Goal: Information Seeking & Learning: Learn about a topic

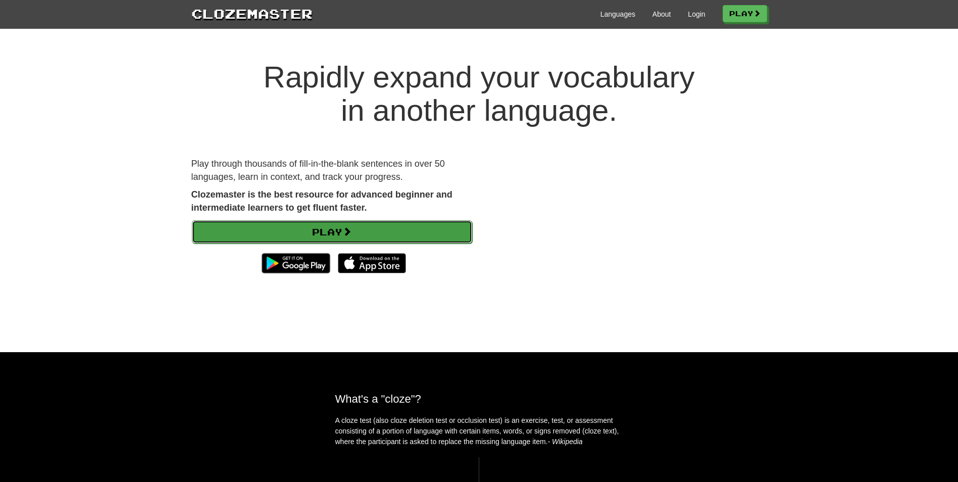
click at [346, 236] on link "Play" at bounding box center [332, 231] width 280 height 23
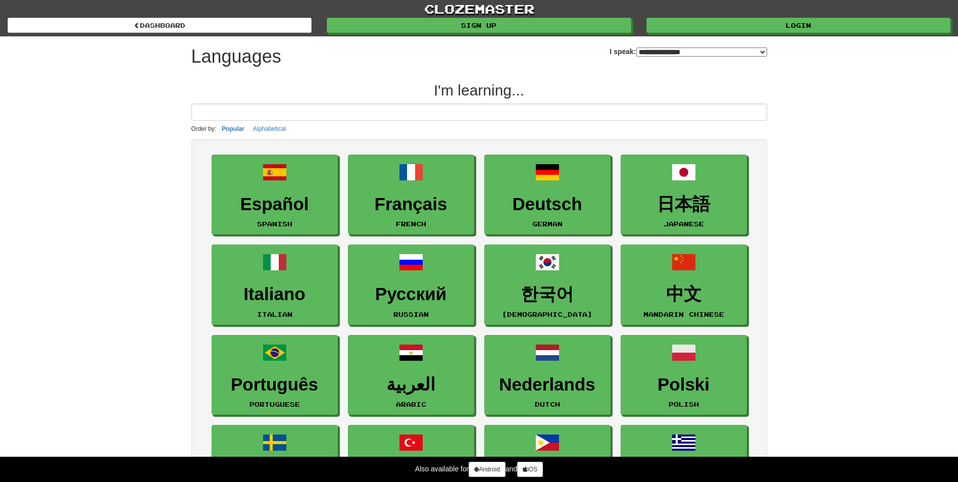
select select "*******"
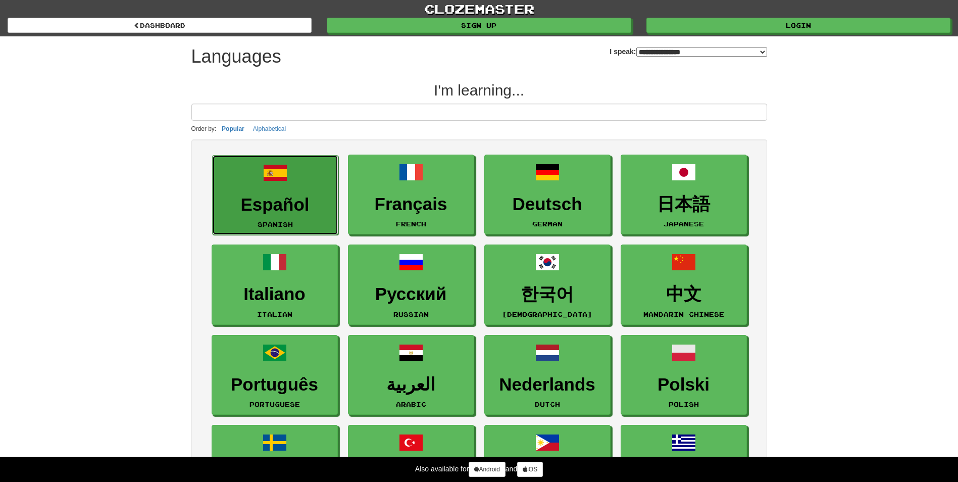
click at [283, 179] on span at bounding box center [275, 173] width 24 height 24
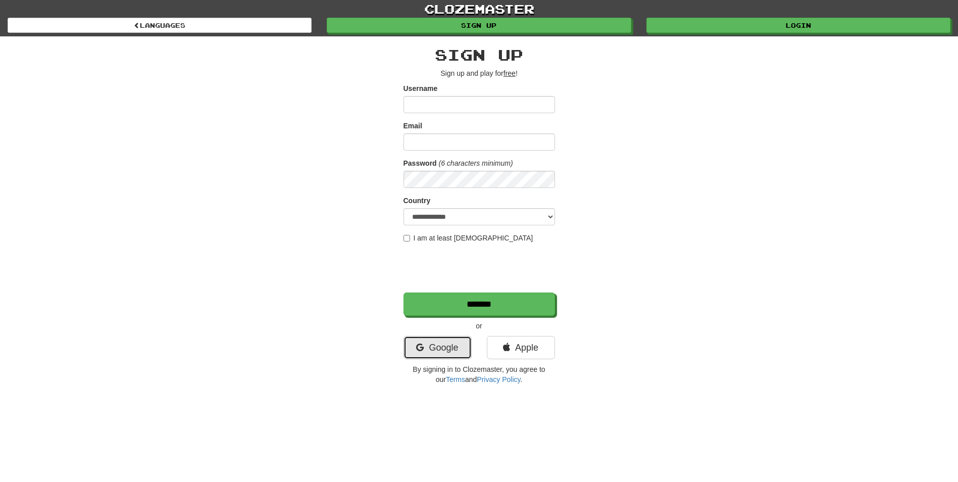
click at [442, 349] on link "Google" at bounding box center [438, 347] width 68 height 23
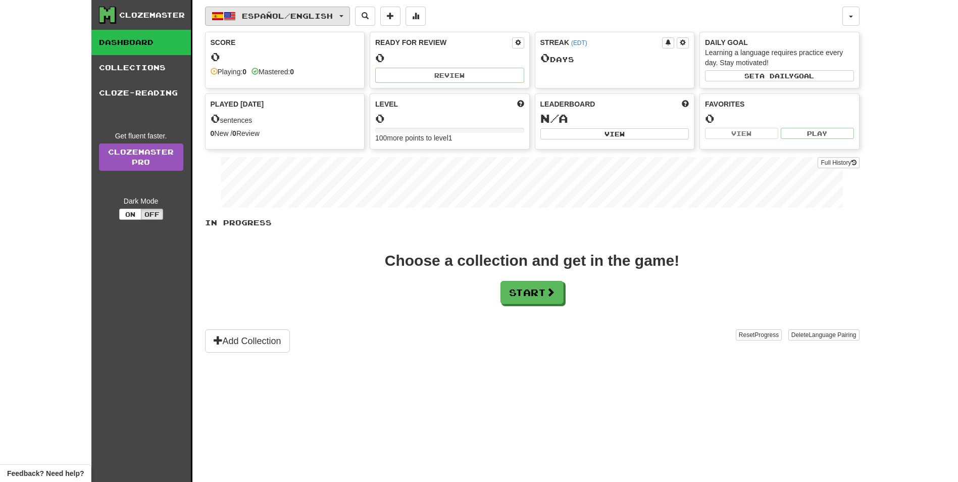
click at [306, 19] on span "Español / English" at bounding box center [287, 16] width 91 height 9
click at [671, 331] on div "Add Collection" at bounding box center [470, 340] width 531 height 23
click at [545, 300] on button "Start" at bounding box center [532, 292] width 63 height 23
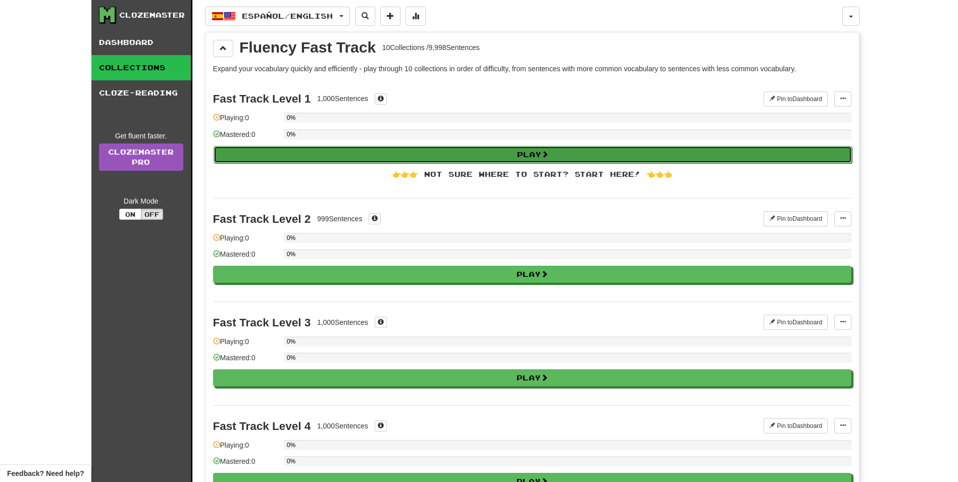
click at [444, 156] on button "Play" at bounding box center [533, 154] width 639 height 17
select select "**"
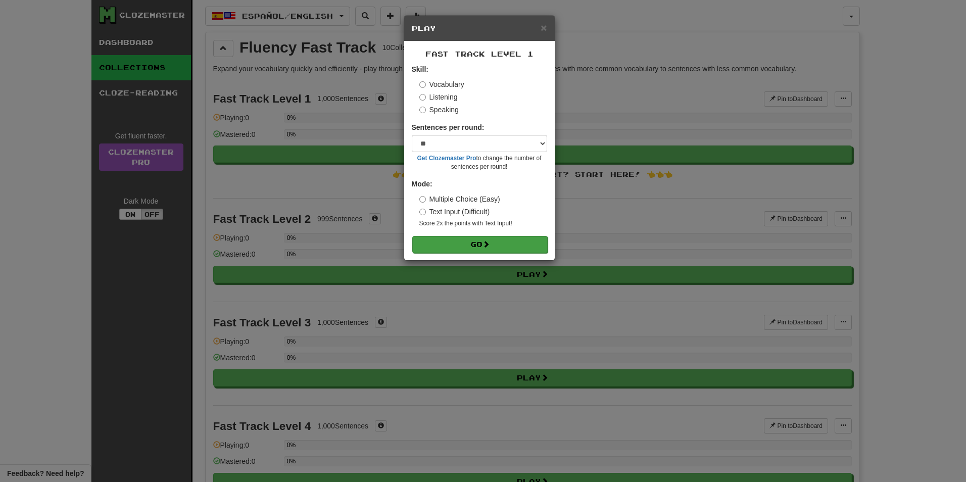
click at [469, 252] on div "Fast Track Level 1 Skill: Vocabulary Listening Speaking Sentences per round: * …" at bounding box center [479, 150] width 151 height 219
click at [501, 251] on button "Go" at bounding box center [479, 244] width 135 height 17
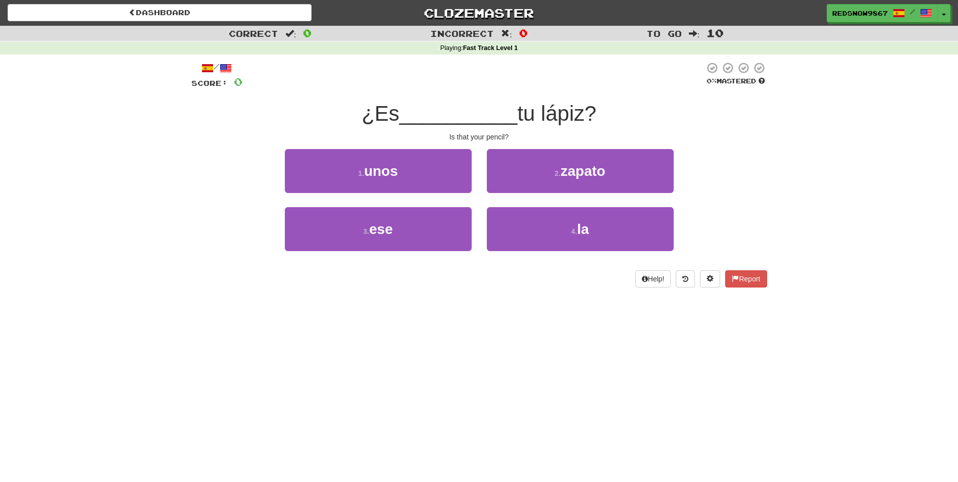
click at [458, 196] on div "1 . unos" at bounding box center [378, 178] width 202 height 58
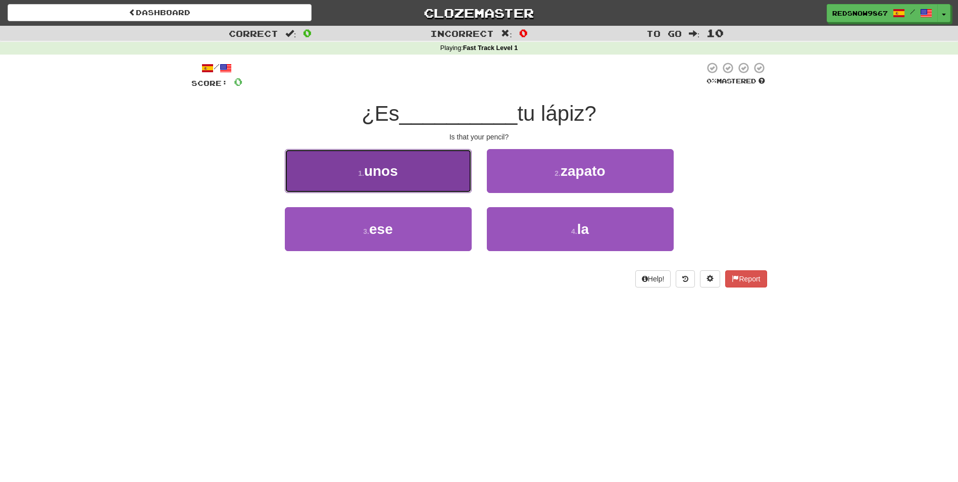
click at [448, 173] on button "1 . unos" at bounding box center [378, 171] width 187 height 44
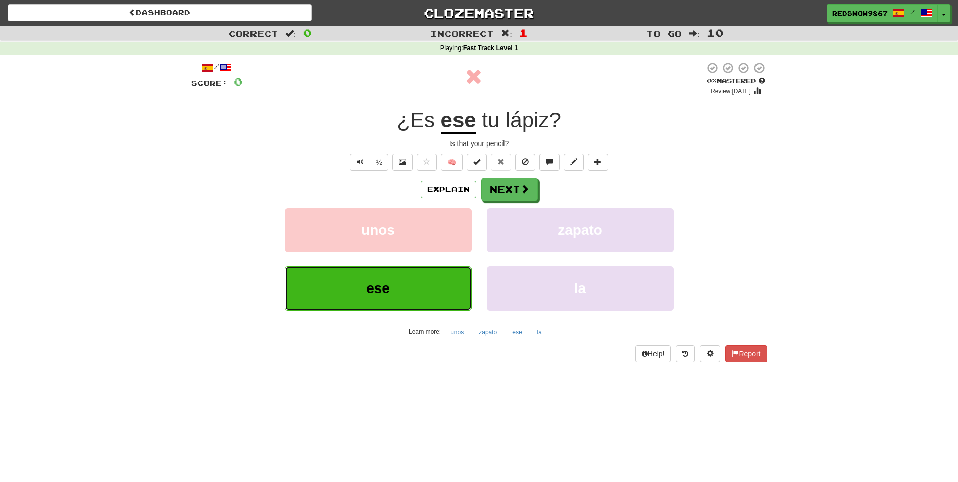
click at [425, 289] on button "ese" at bounding box center [378, 288] width 187 height 44
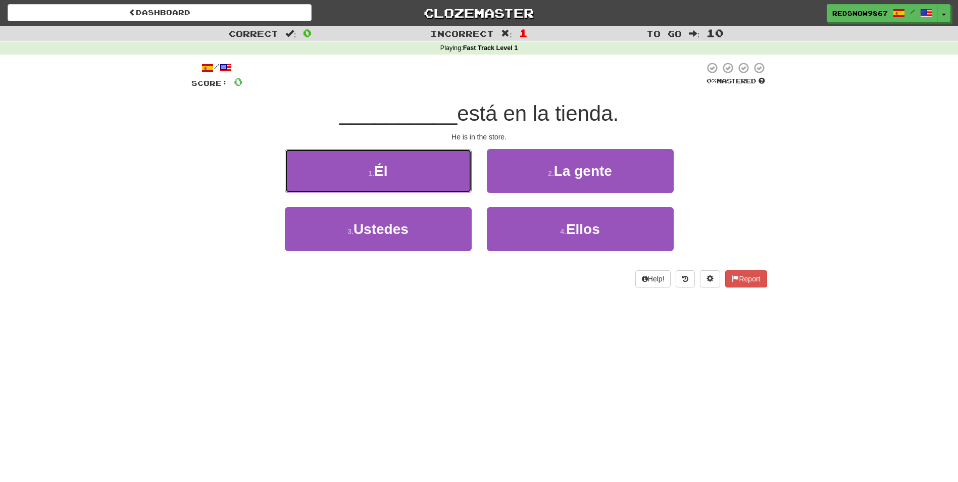
drag, startPoint x: 447, startPoint y: 187, endPoint x: 454, endPoint y: 140, distance: 48.0
click at [454, 140] on div "/ Score: 0 0 % Mastered __________ está en la tienda. He is in the store. 1 . É…" at bounding box center [479, 175] width 576 height 226
drag, startPoint x: 614, startPoint y: 116, endPoint x: 641, endPoint y: 122, distance: 27.1
click at [641, 122] on div "__________ está en la tienda." at bounding box center [479, 114] width 576 height 28
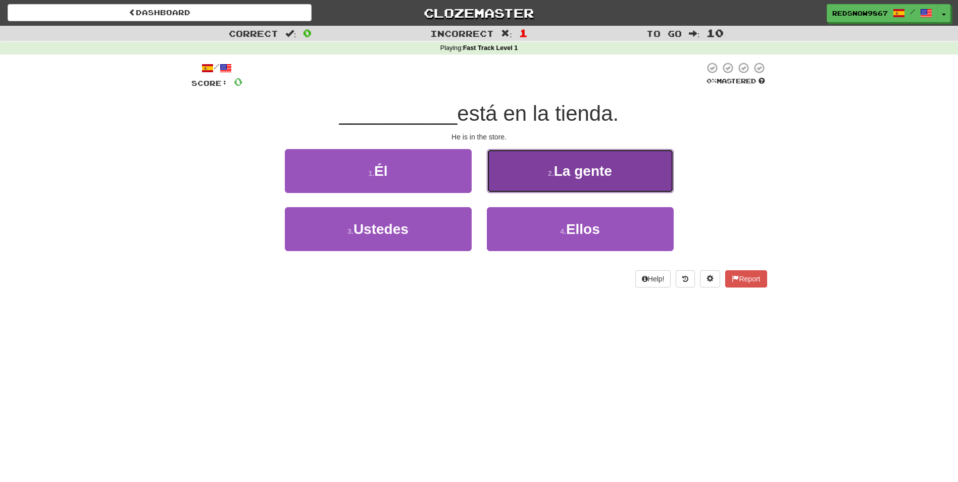
drag, startPoint x: 641, startPoint y: 122, endPoint x: 603, endPoint y: 181, distance: 69.8
click at [603, 181] on button "2 . La gente" at bounding box center [580, 171] width 187 height 44
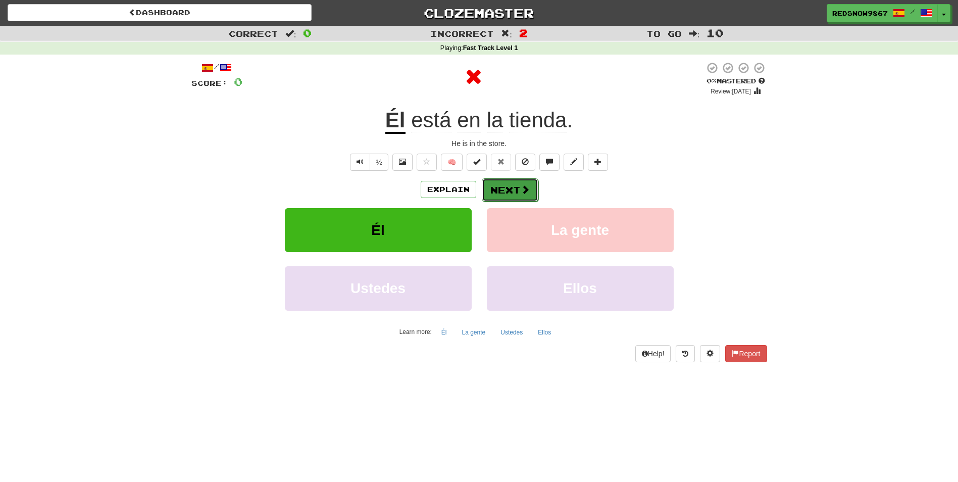
click at [524, 195] on button "Next" at bounding box center [510, 189] width 57 height 23
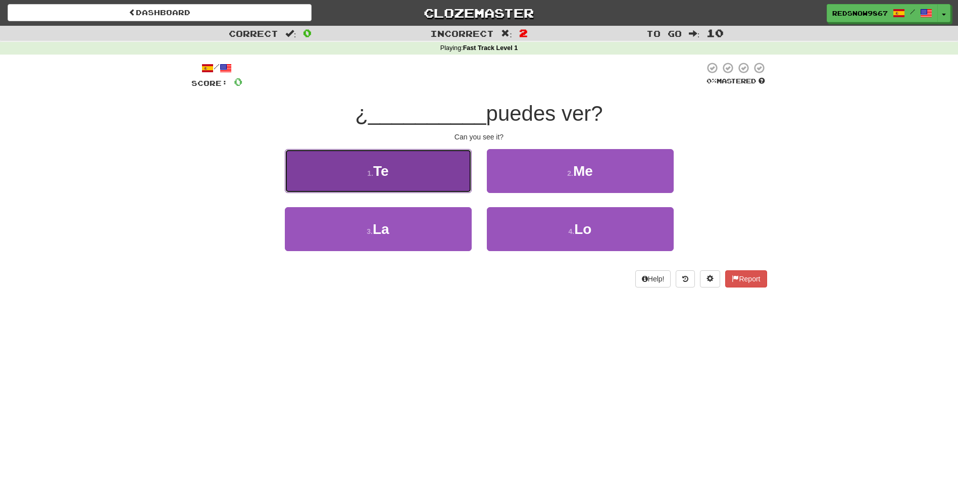
click at [435, 192] on button "1 . Te" at bounding box center [378, 171] width 187 height 44
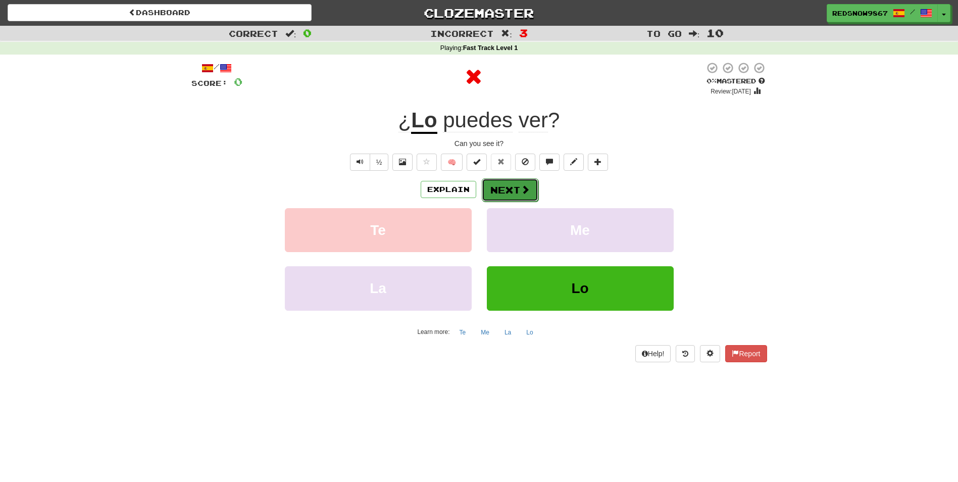
click at [505, 195] on button "Next" at bounding box center [510, 189] width 57 height 23
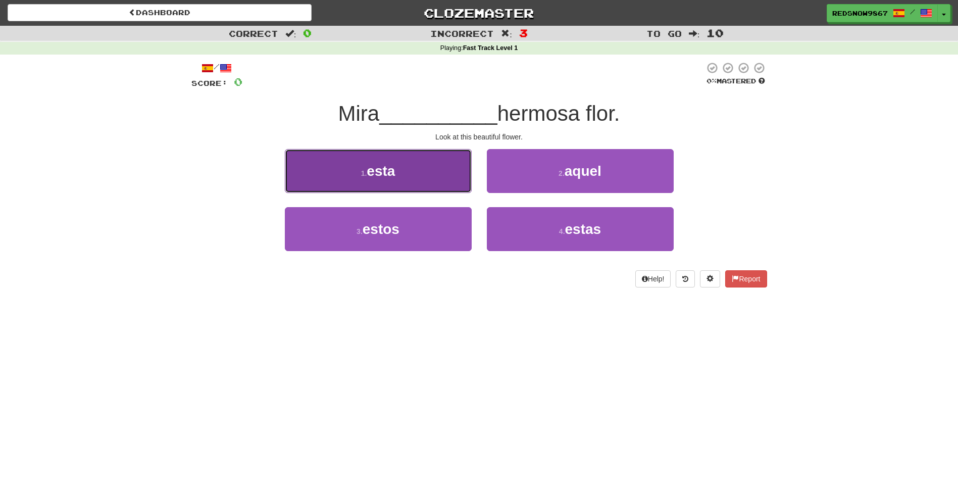
click at [454, 192] on button "1 . esta" at bounding box center [378, 171] width 187 height 44
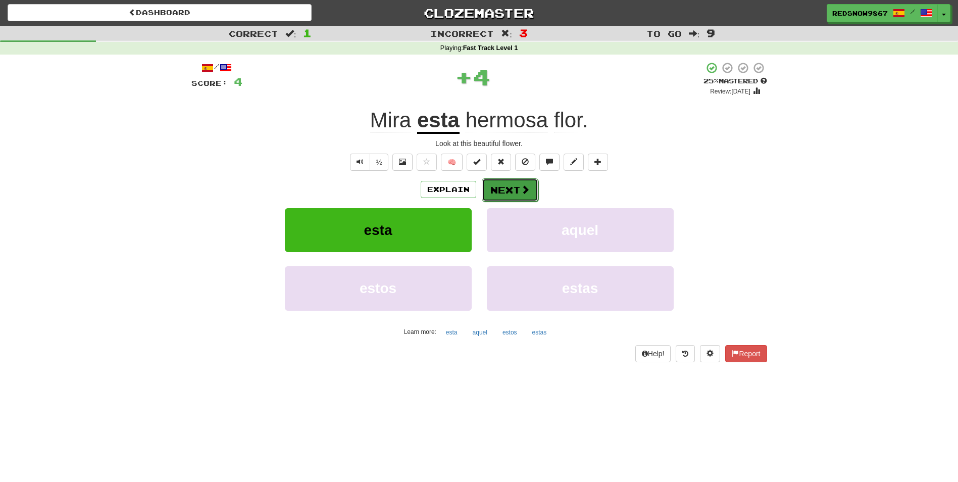
click at [495, 192] on button "Next" at bounding box center [510, 189] width 57 height 23
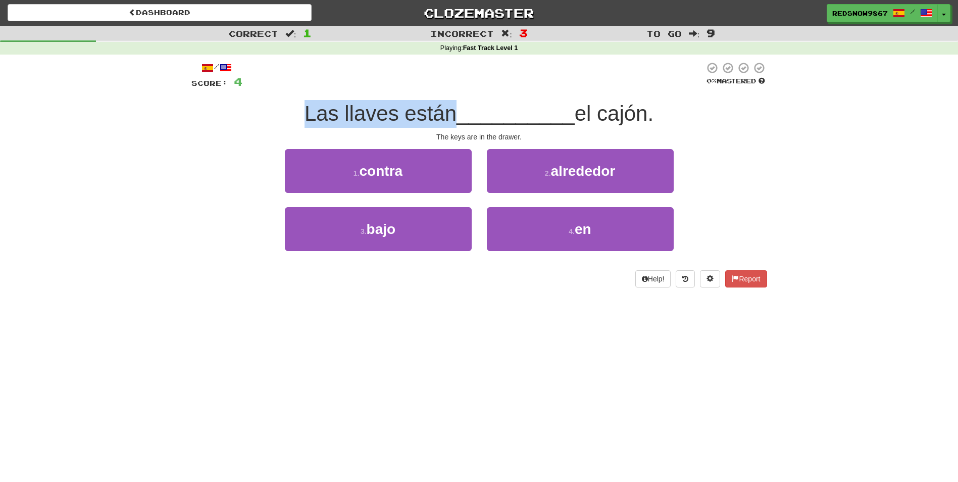
drag, startPoint x: 451, startPoint y: 114, endPoint x: 300, endPoint y: 114, distance: 151.1
click at [305, 114] on span "Las llaves están" at bounding box center [381, 114] width 152 height 24
drag, startPoint x: 300, startPoint y: 114, endPoint x: 339, endPoint y: 114, distance: 39.9
copy span "Las llaves están"
click at [786, 116] on div "Correct : 1 Incorrect : 3 To go : 9 Playing : Fast Track Level 1 / Score: 4 0 %…" at bounding box center [479, 164] width 958 height 276
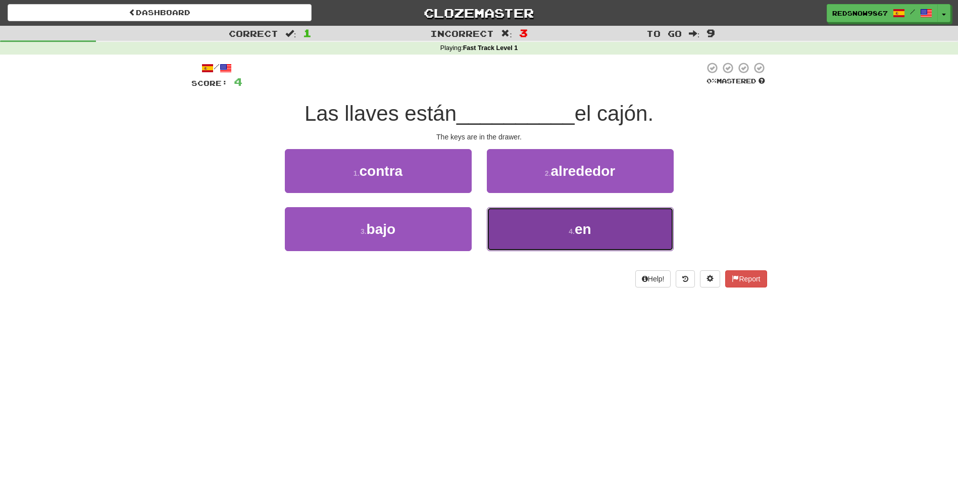
click at [618, 239] on button "4 . en" at bounding box center [580, 229] width 187 height 44
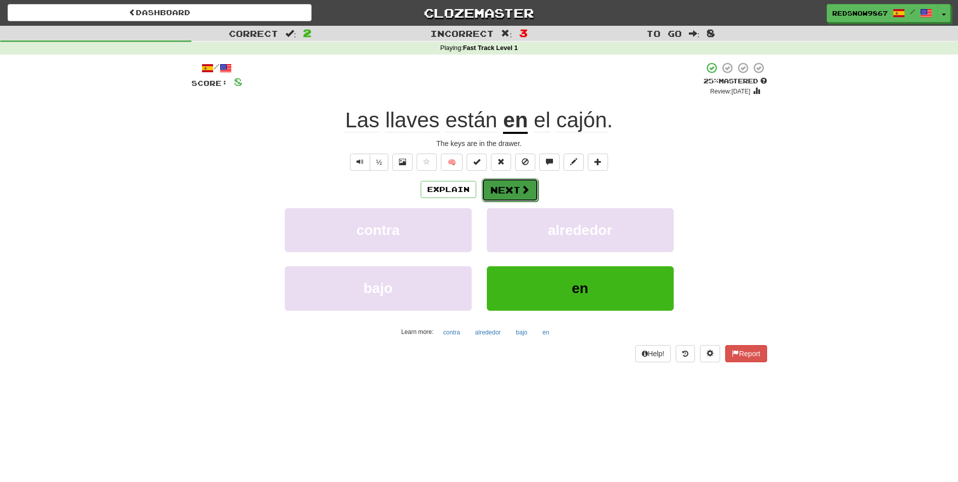
click at [525, 186] on span at bounding box center [525, 189] width 9 height 9
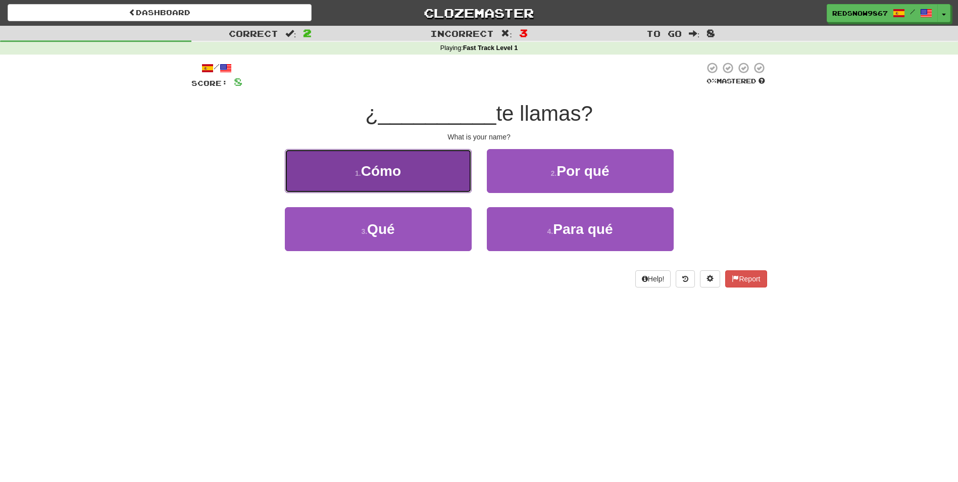
click at [446, 184] on button "1 . Cómo" at bounding box center [378, 171] width 187 height 44
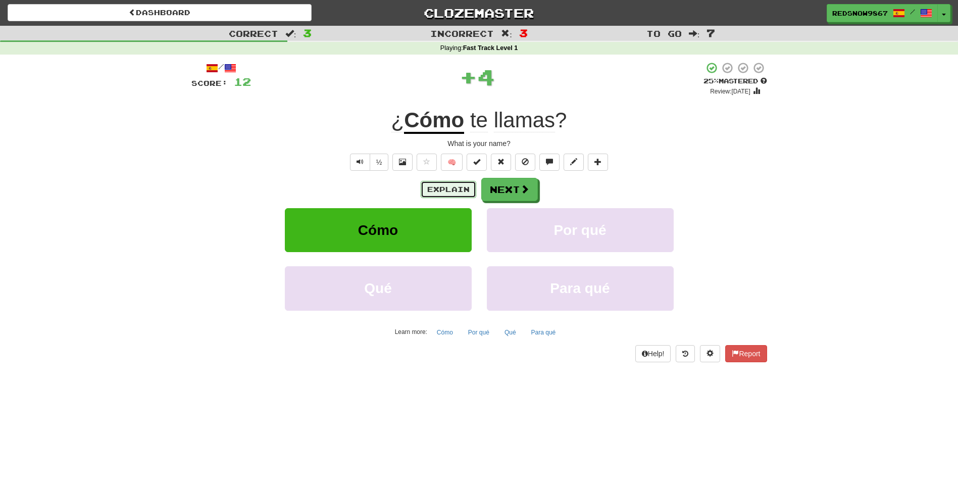
click at [467, 181] on button "Explain" at bounding box center [449, 189] width 56 height 17
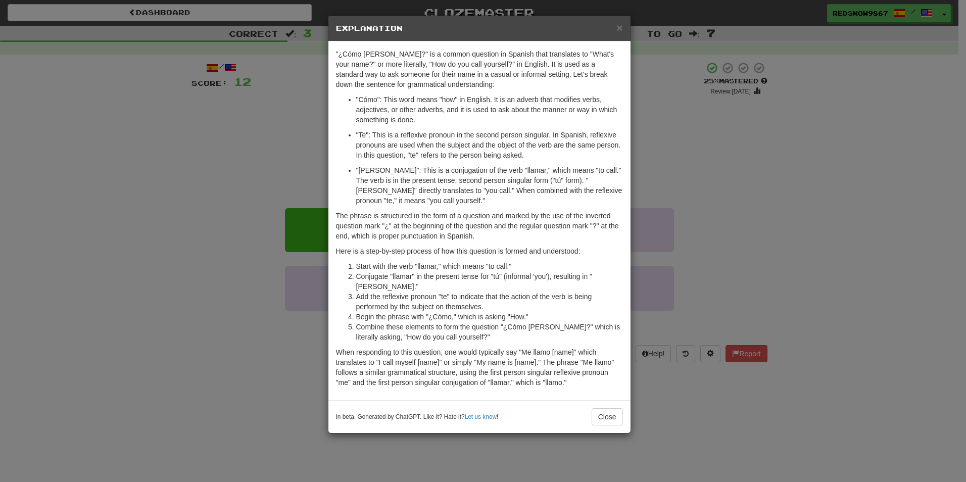
click at [709, 98] on div "× Explanation "¿Cómo te llamas?" is a common question in Spanish that translate…" at bounding box center [483, 241] width 966 height 482
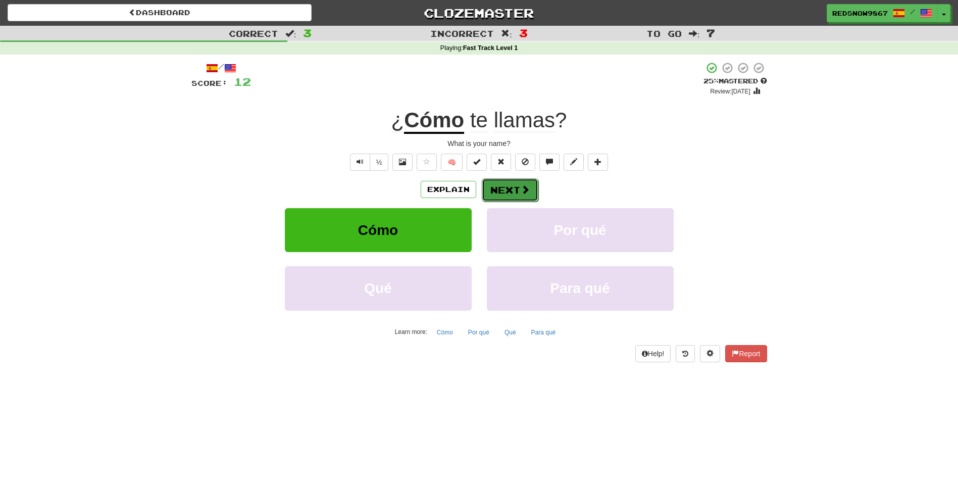
click at [527, 193] on span at bounding box center [525, 189] width 9 height 9
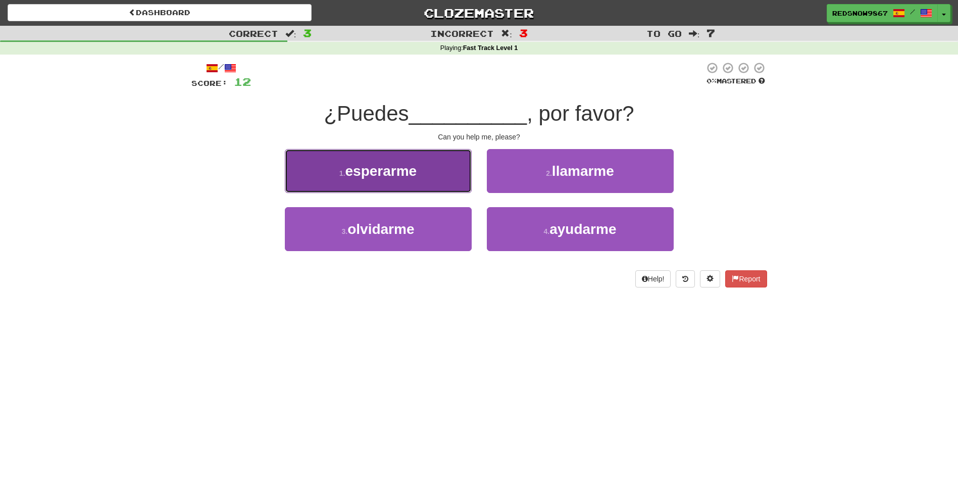
click at [405, 179] on button "1 . esperarme" at bounding box center [378, 171] width 187 height 44
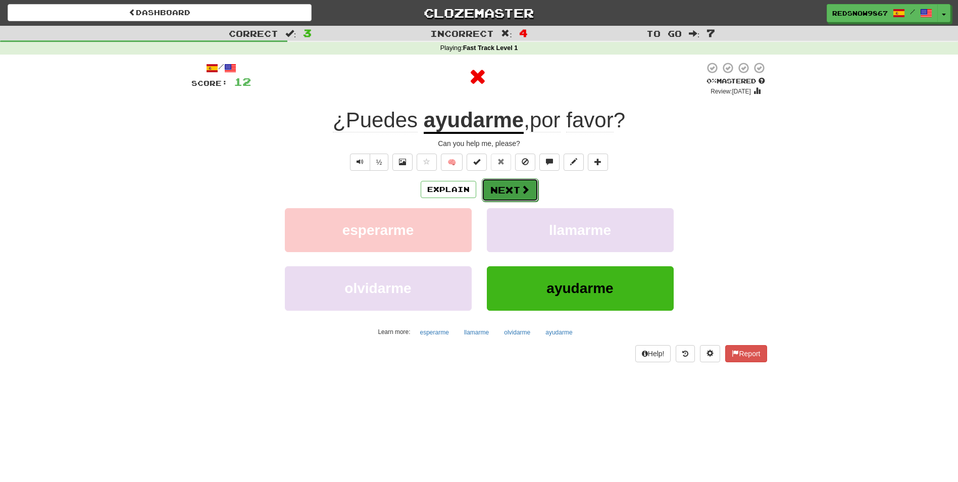
click at [515, 187] on button "Next" at bounding box center [510, 189] width 57 height 23
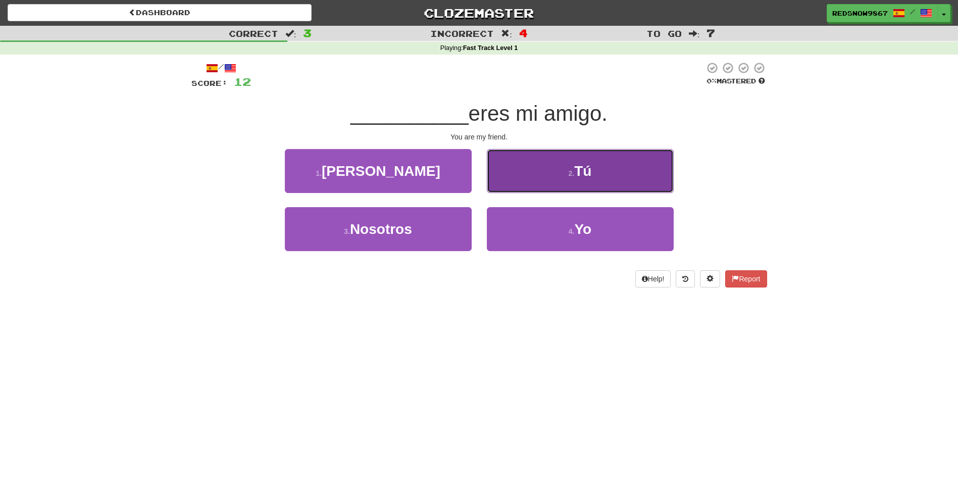
click at [567, 186] on button "2 . Tú" at bounding box center [580, 171] width 187 height 44
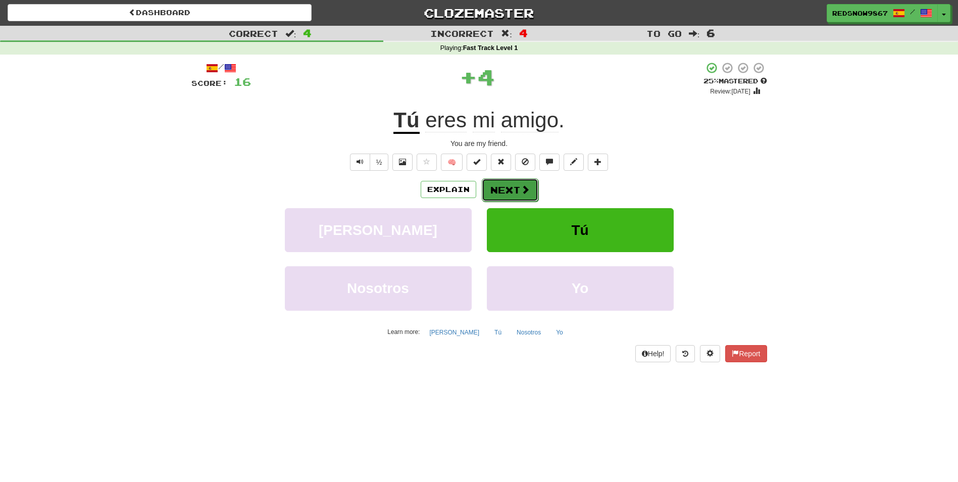
click at [522, 188] on span at bounding box center [525, 189] width 9 height 9
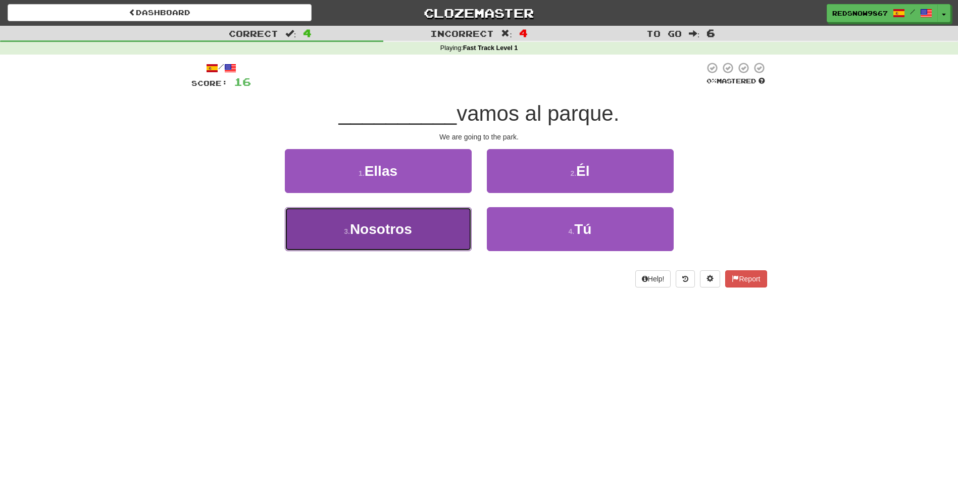
click at [447, 239] on button "3 . Nosotros" at bounding box center [378, 229] width 187 height 44
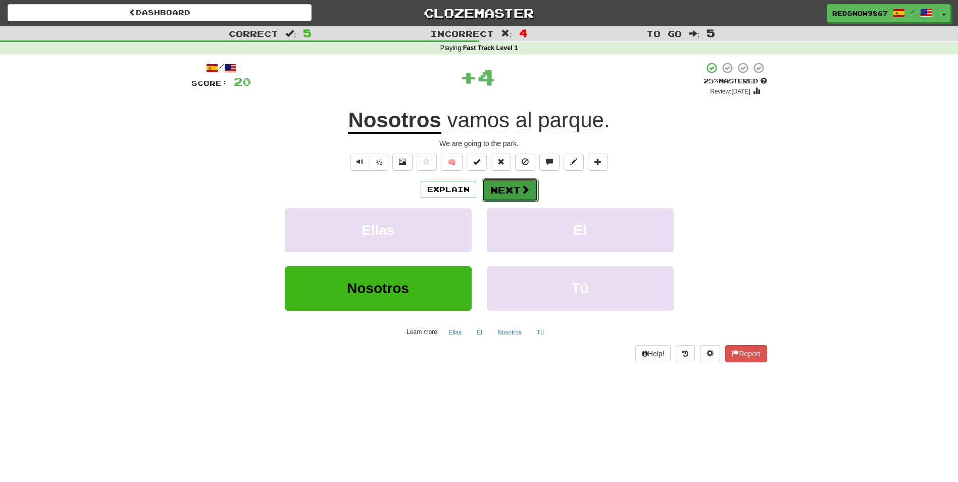
click at [521, 186] on span at bounding box center [525, 189] width 9 height 9
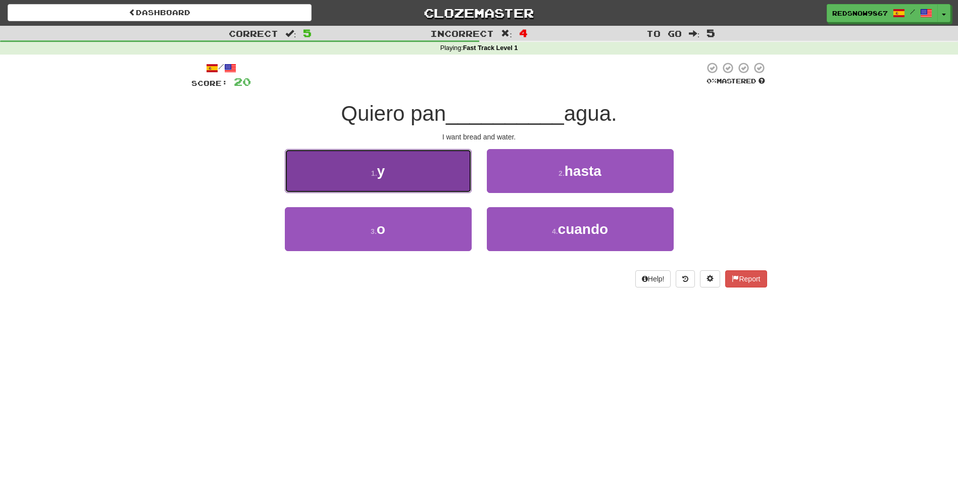
click at [418, 184] on button "1 . y" at bounding box center [378, 171] width 187 height 44
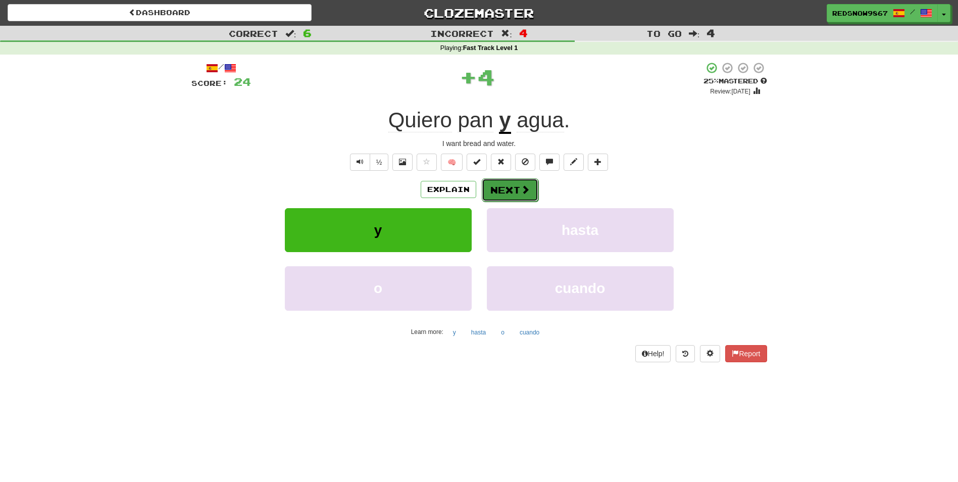
click at [530, 198] on button "Next" at bounding box center [510, 189] width 57 height 23
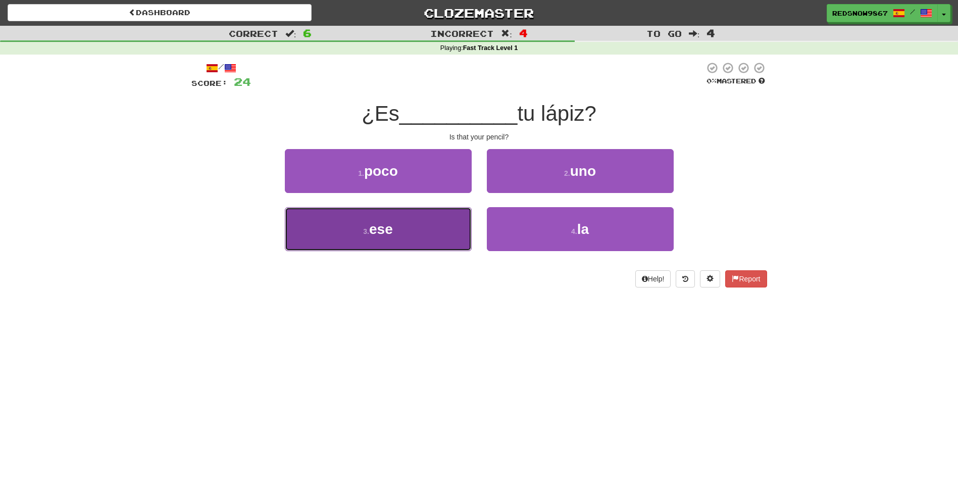
click at [430, 229] on button "3 . ese" at bounding box center [378, 229] width 187 height 44
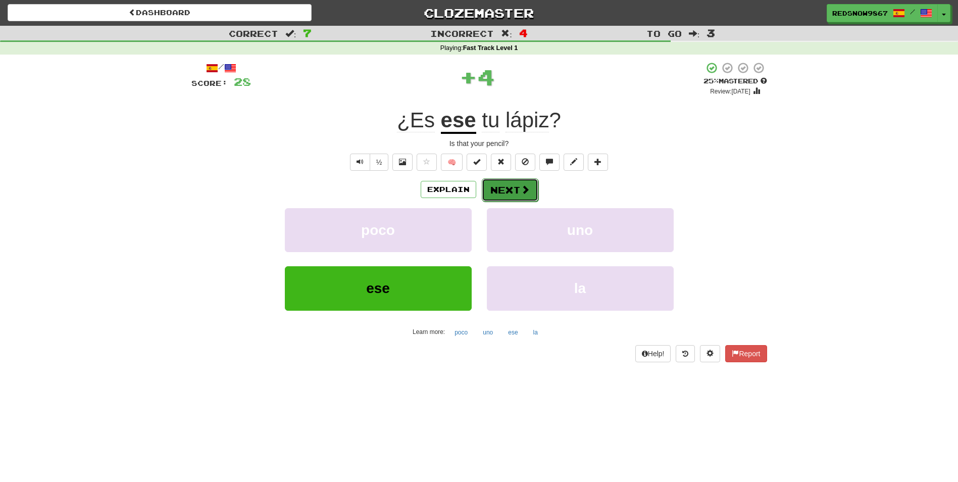
click at [525, 195] on button "Next" at bounding box center [510, 189] width 57 height 23
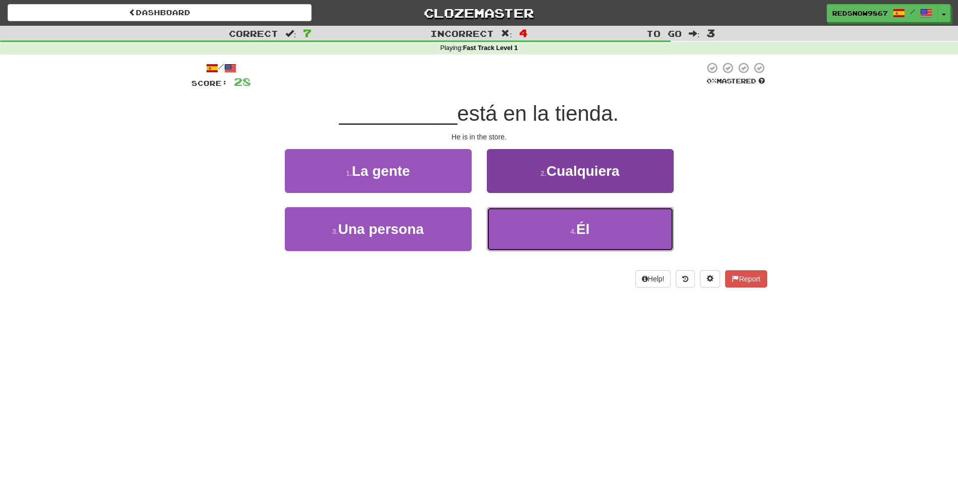
click at [522, 227] on button "4 . Él" at bounding box center [580, 229] width 187 height 44
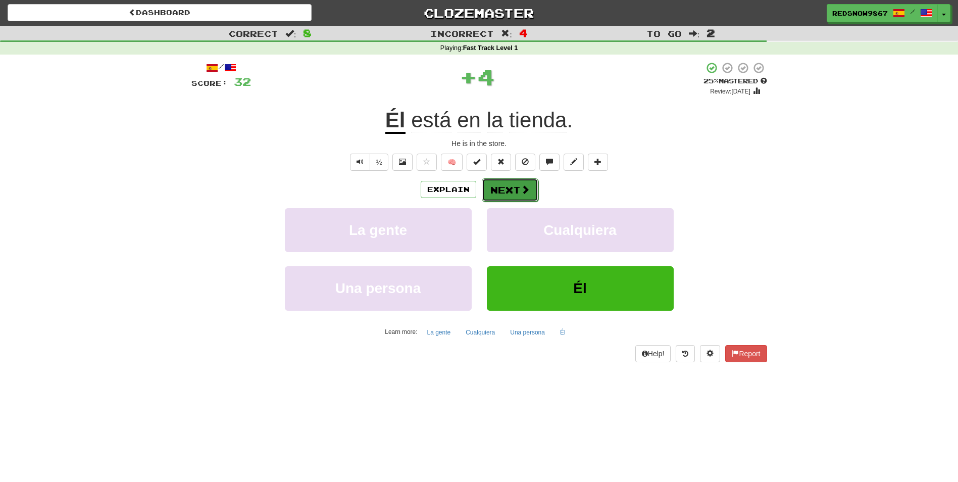
click at [512, 190] on button "Next" at bounding box center [510, 189] width 57 height 23
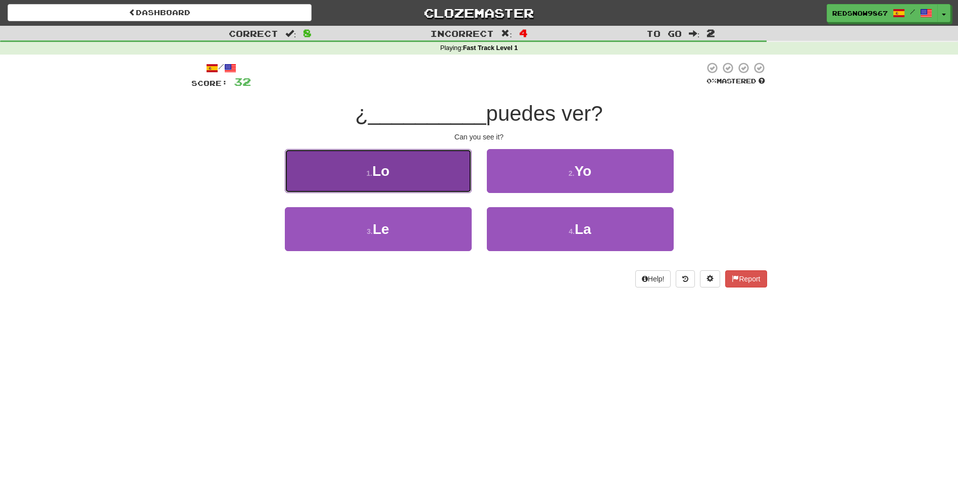
click at [431, 186] on button "1 . Lo" at bounding box center [378, 171] width 187 height 44
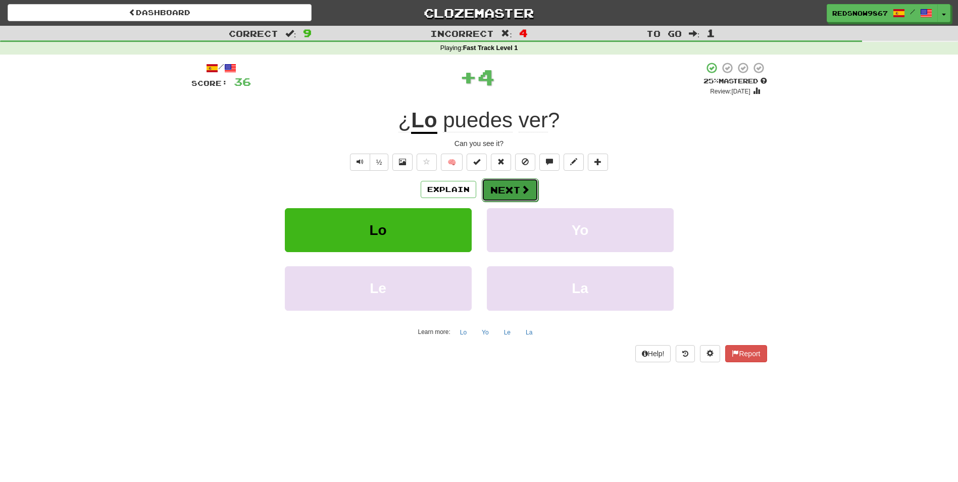
click at [511, 195] on button "Next" at bounding box center [510, 189] width 57 height 23
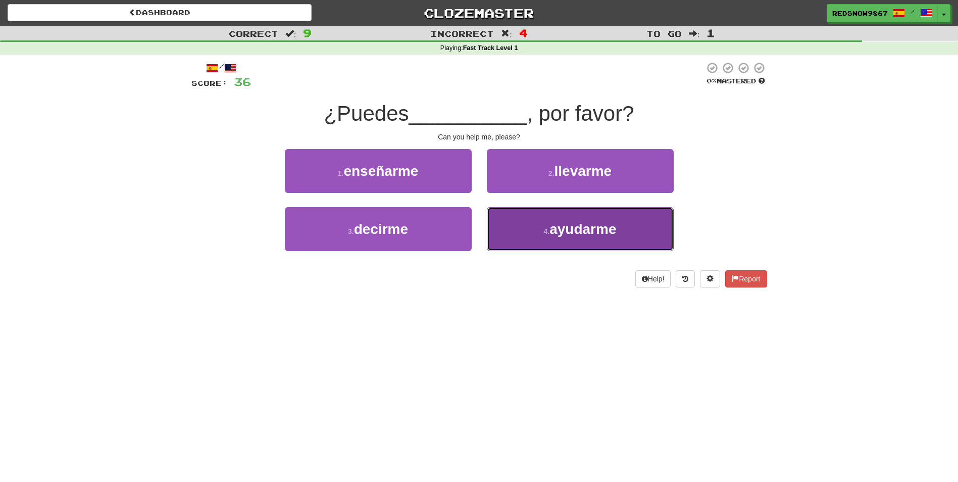
click at [542, 228] on button "4 . ayudarme" at bounding box center [580, 229] width 187 height 44
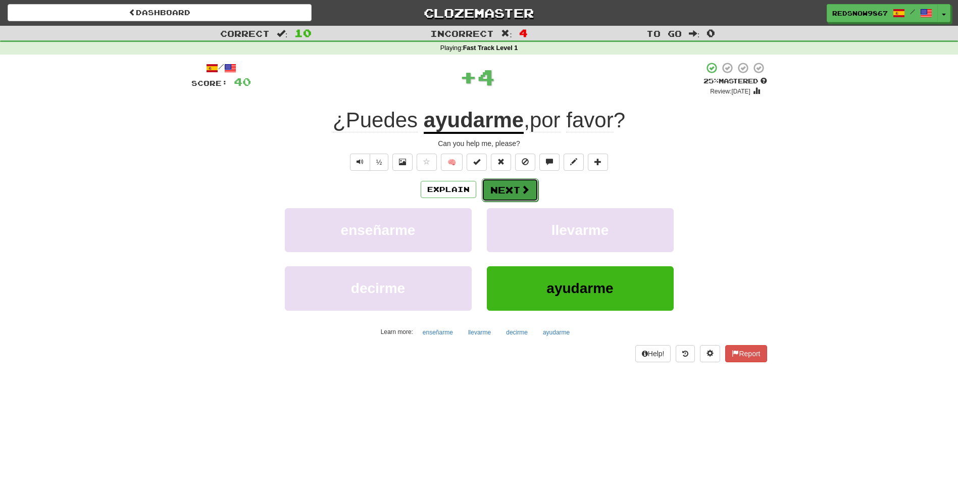
click at [515, 189] on button "Next" at bounding box center [510, 189] width 57 height 23
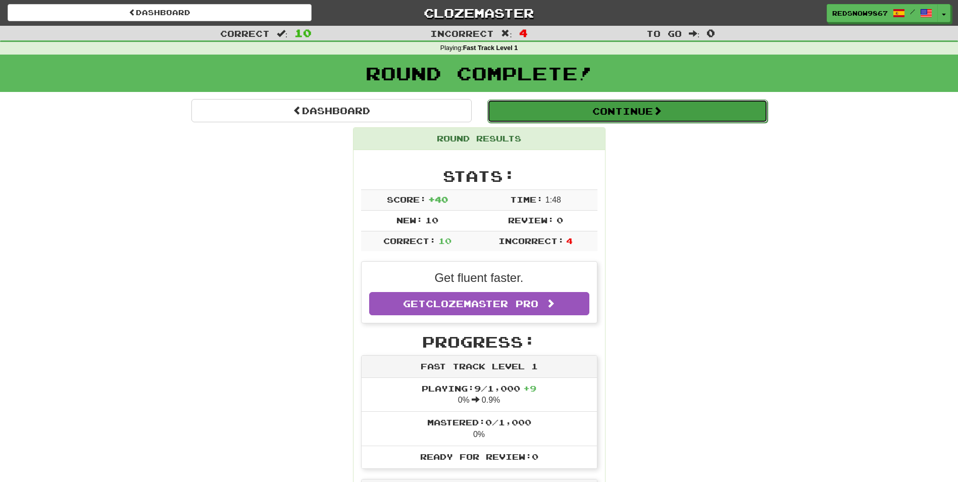
click at [670, 113] on button "Continue" at bounding box center [628, 111] width 280 height 23
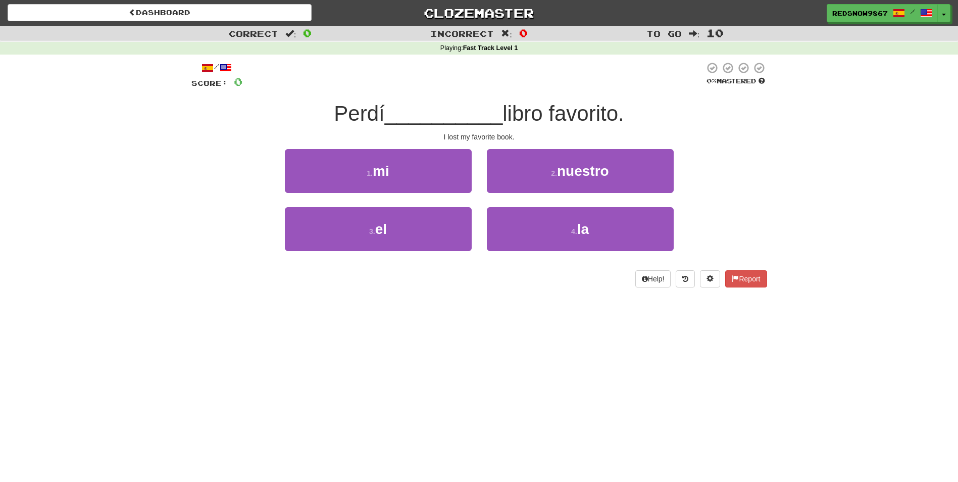
click at [440, 194] on div "1 . mi" at bounding box center [378, 178] width 202 height 58
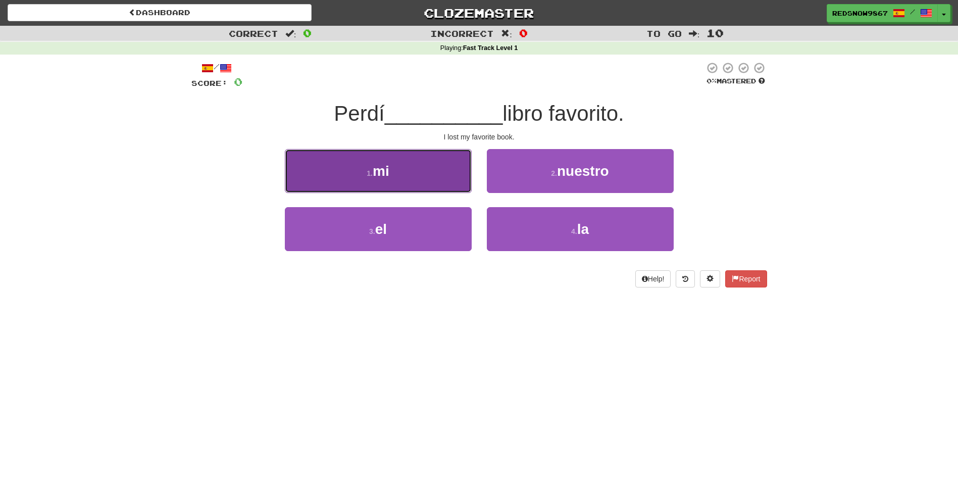
click at [447, 181] on button "1 . mi" at bounding box center [378, 171] width 187 height 44
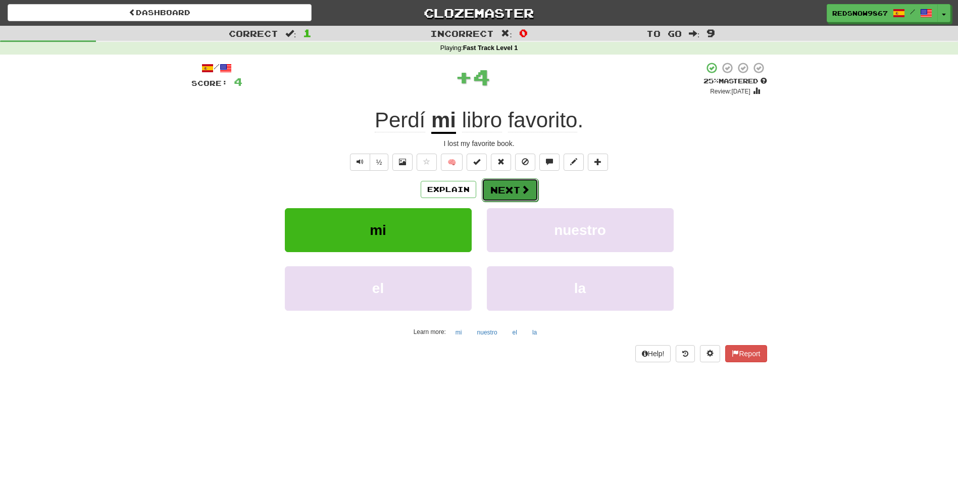
click at [492, 185] on button "Next" at bounding box center [510, 189] width 57 height 23
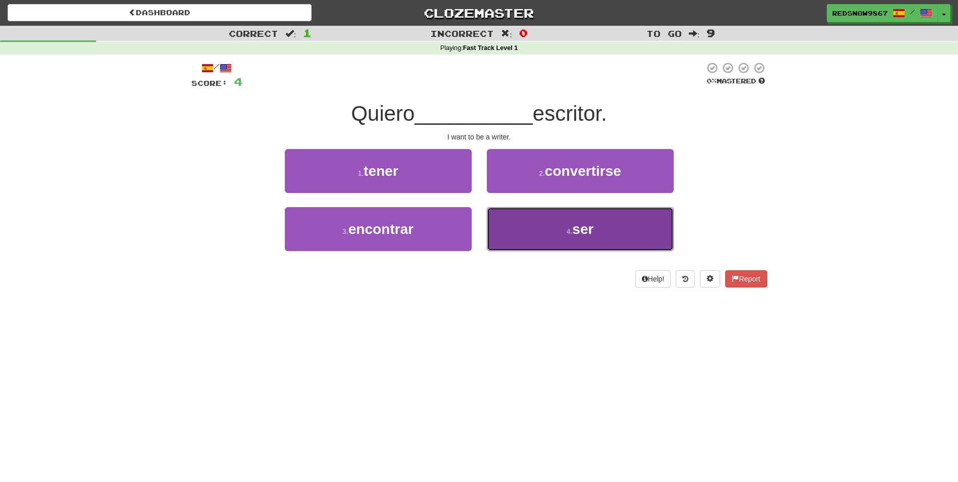
click at [547, 240] on button "4 . ser" at bounding box center [580, 229] width 187 height 44
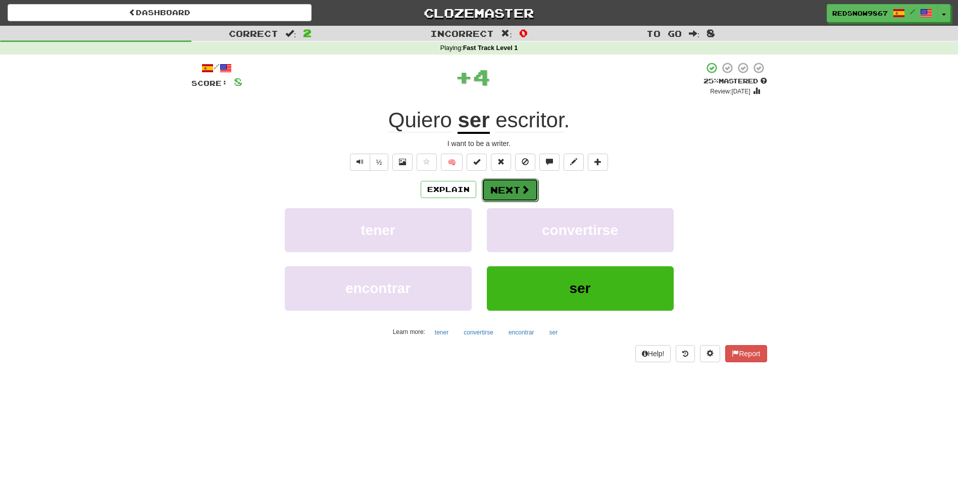
click at [518, 196] on button "Next" at bounding box center [510, 189] width 57 height 23
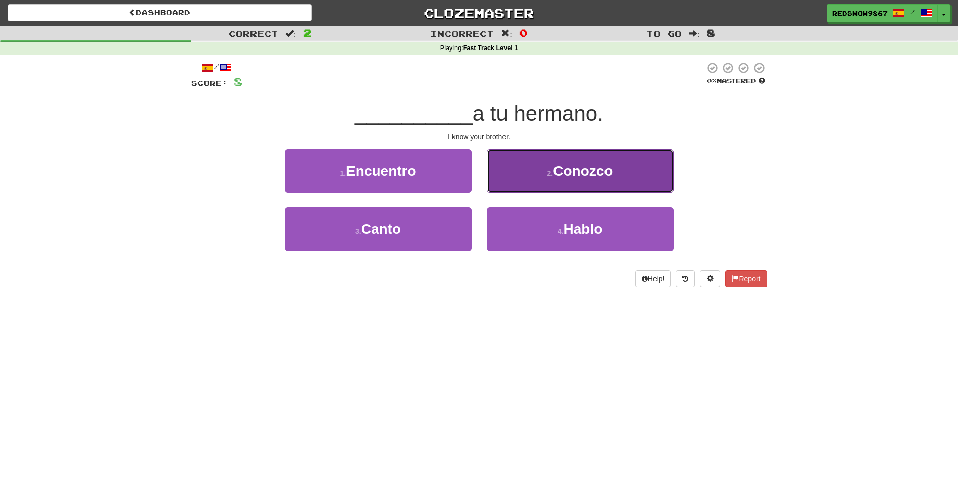
click at [544, 178] on button "2 . Conozco" at bounding box center [580, 171] width 187 height 44
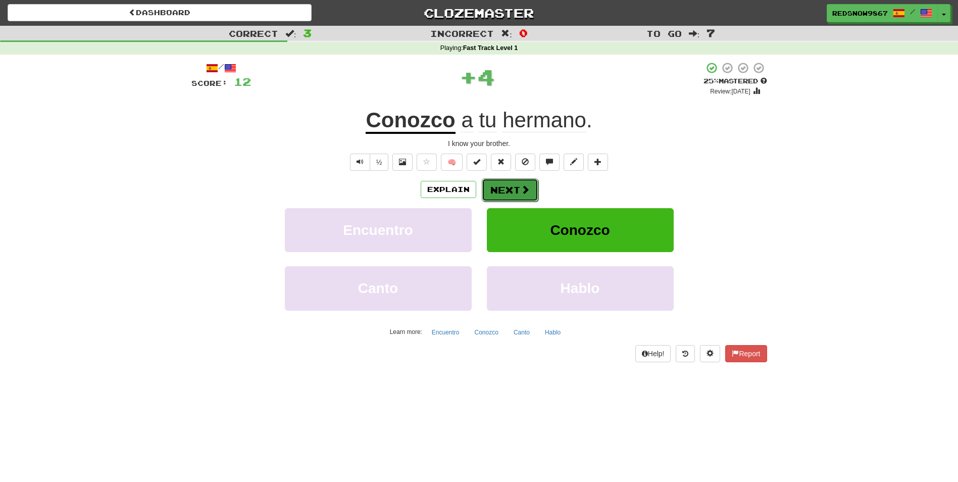
click at [514, 184] on button "Next" at bounding box center [510, 189] width 57 height 23
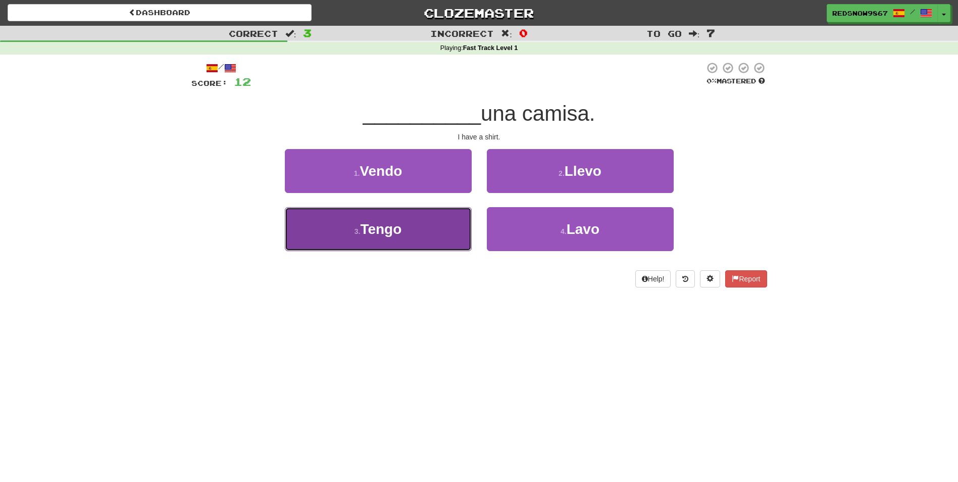
drag, startPoint x: 464, startPoint y: 228, endPoint x: 451, endPoint y: 220, distance: 15.4
click at [451, 220] on button "3 . Tengo" at bounding box center [378, 229] width 187 height 44
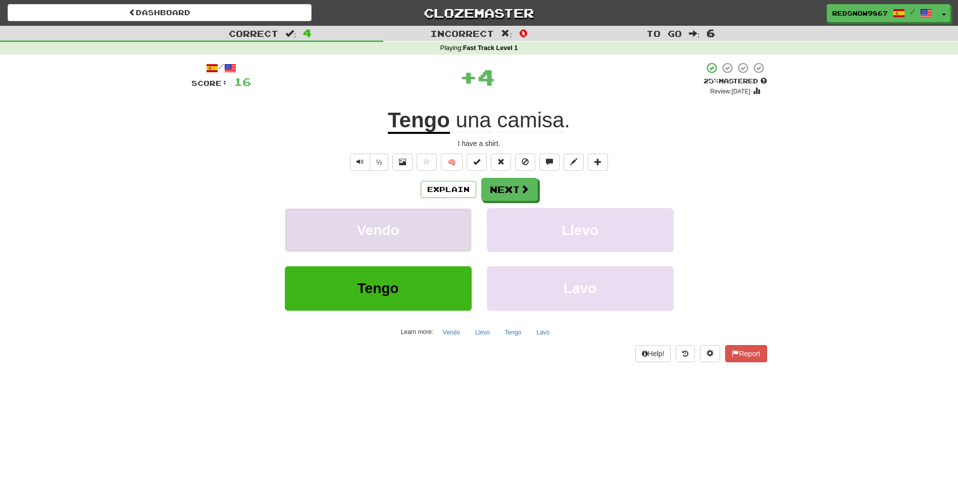
click at [455, 217] on button "Vendo" at bounding box center [378, 230] width 187 height 44
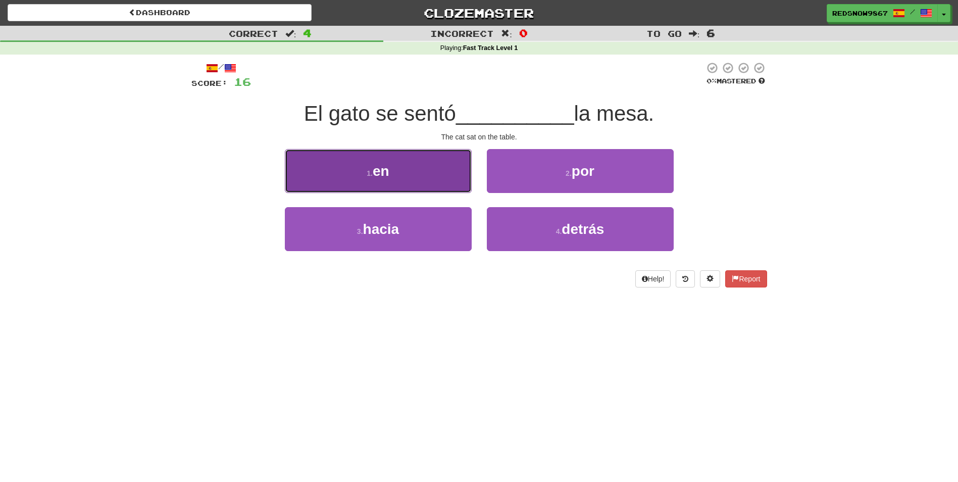
click at [398, 171] on button "1 . en" at bounding box center [378, 171] width 187 height 44
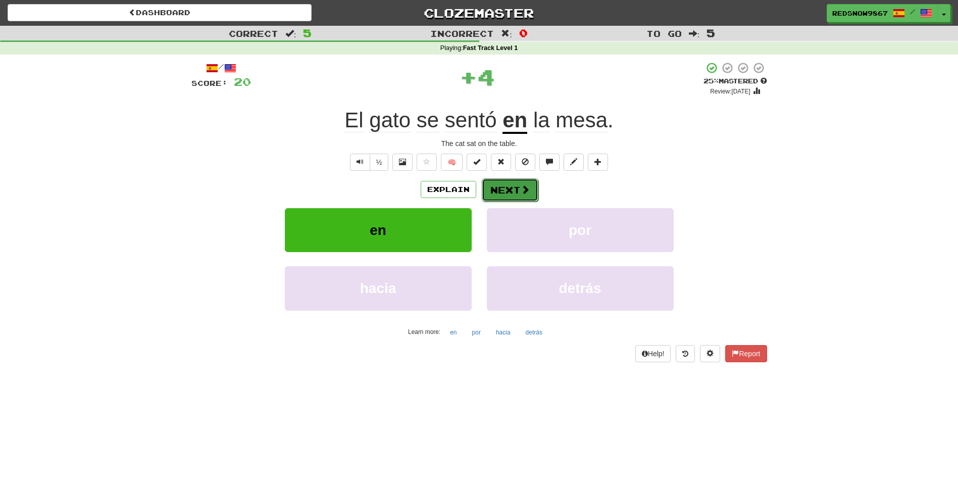
click at [510, 187] on button "Next" at bounding box center [510, 189] width 57 height 23
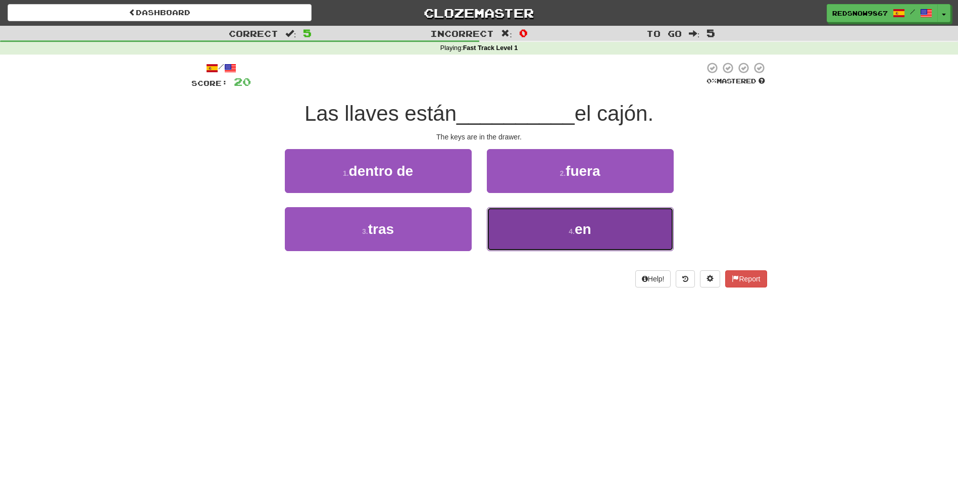
click at [543, 237] on button "4 . en" at bounding box center [580, 229] width 187 height 44
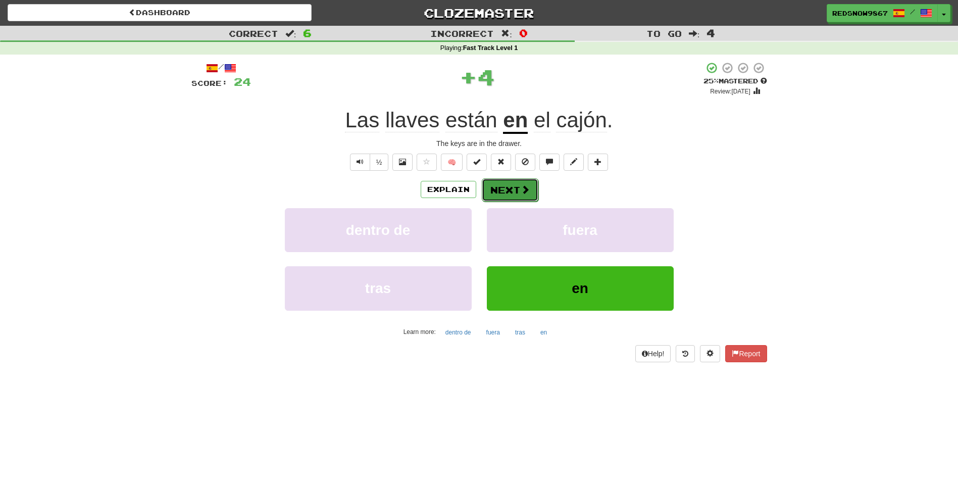
click at [517, 187] on button "Next" at bounding box center [510, 189] width 57 height 23
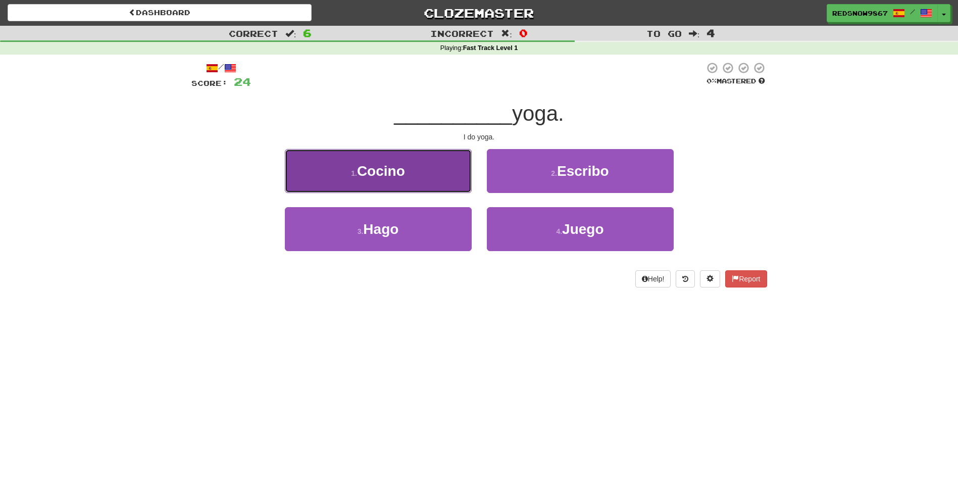
click at [425, 182] on button "1 . Cocino" at bounding box center [378, 171] width 187 height 44
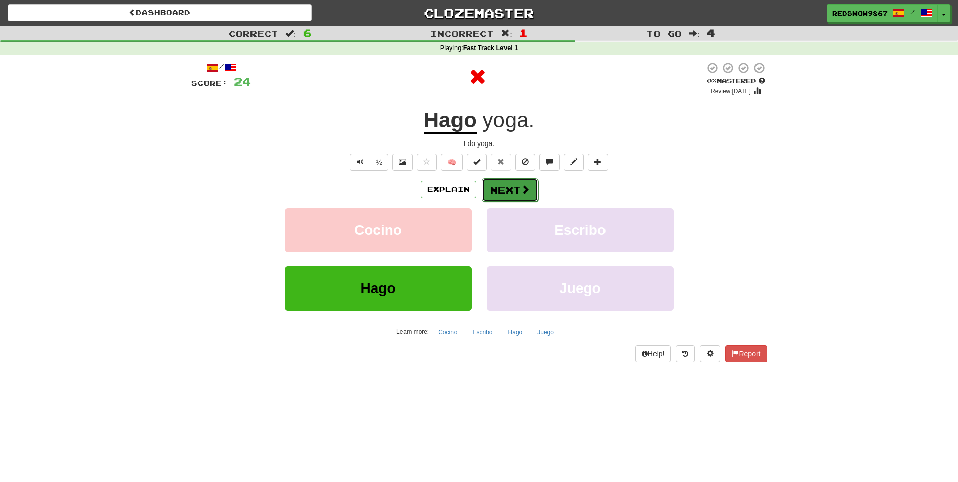
click at [513, 180] on button "Next" at bounding box center [510, 189] width 57 height 23
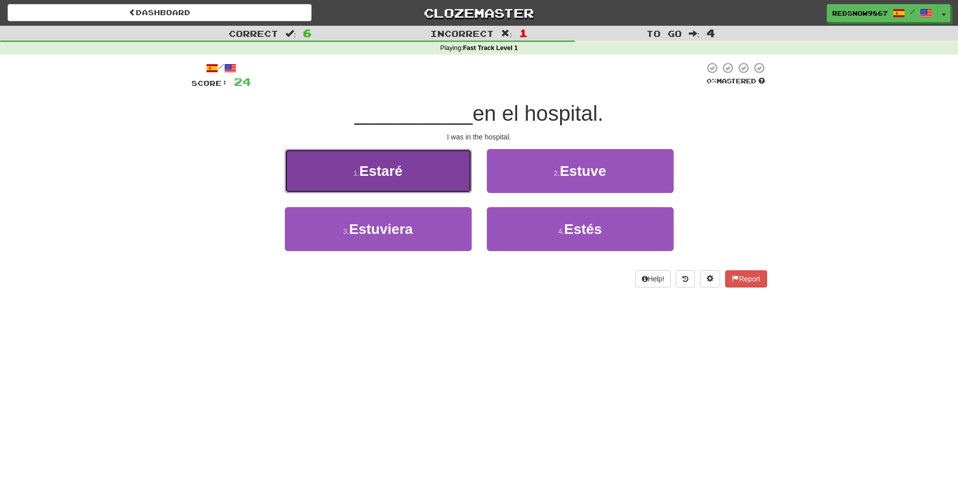
click at [439, 175] on button "1 . Estaré" at bounding box center [378, 171] width 187 height 44
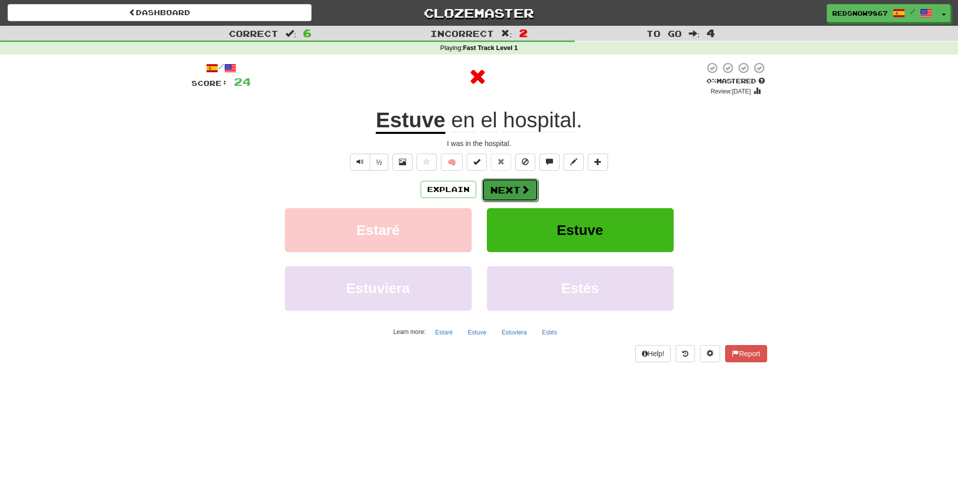
click at [531, 197] on button "Next" at bounding box center [510, 189] width 57 height 23
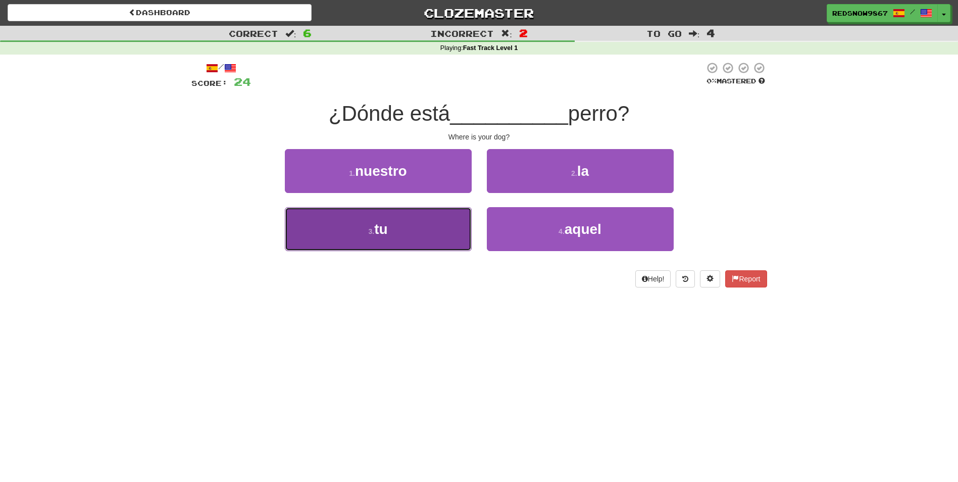
click at [450, 227] on button "3 . tu" at bounding box center [378, 229] width 187 height 44
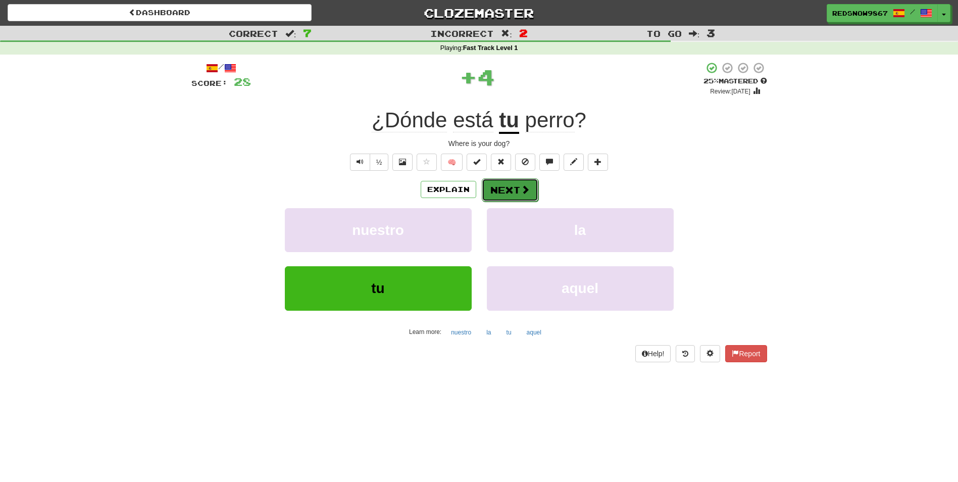
click at [517, 187] on button "Next" at bounding box center [510, 189] width 57 height 23
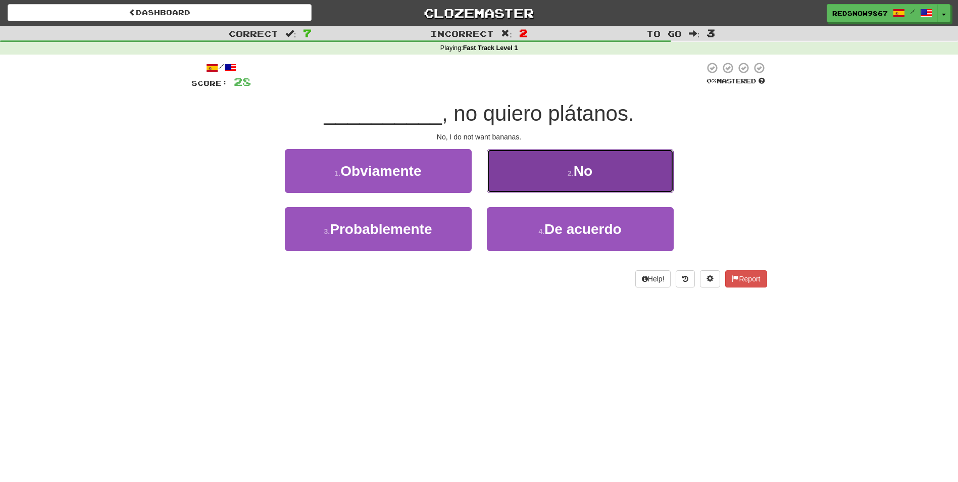
click at [517, 188] on button "2 . No" at bounding box center [580, 171] width 187 height 44
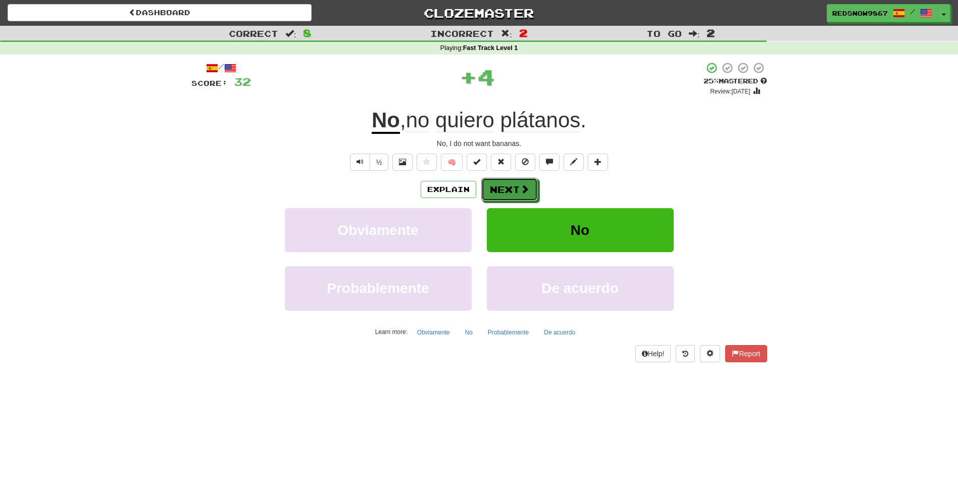
click at [517, 188] on button "Next" at bounding box center [509, 189] width 57 height 23
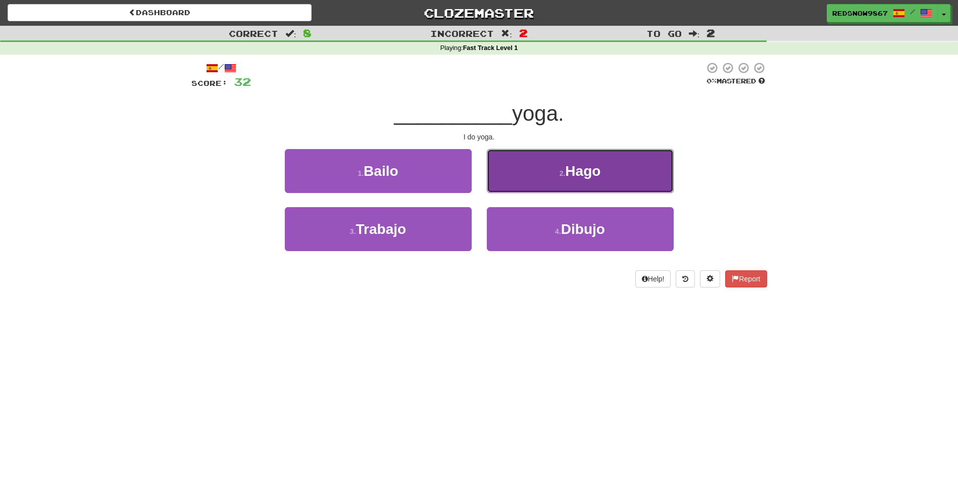
click at [591, 184] on button "2 . Hago" at bounding box center [580, 171] width 187 height 44
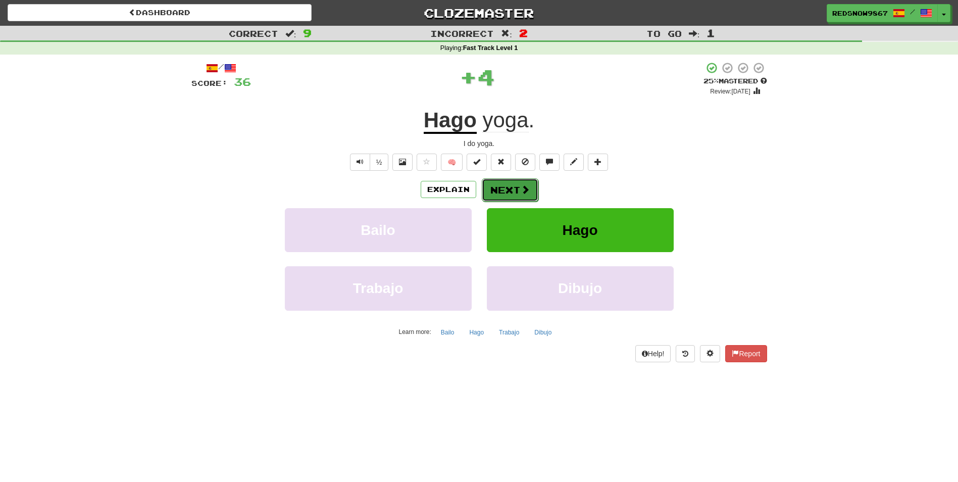
click at [529, 193] on button "Next" at bounding box center [510, 189] width 57 height 23
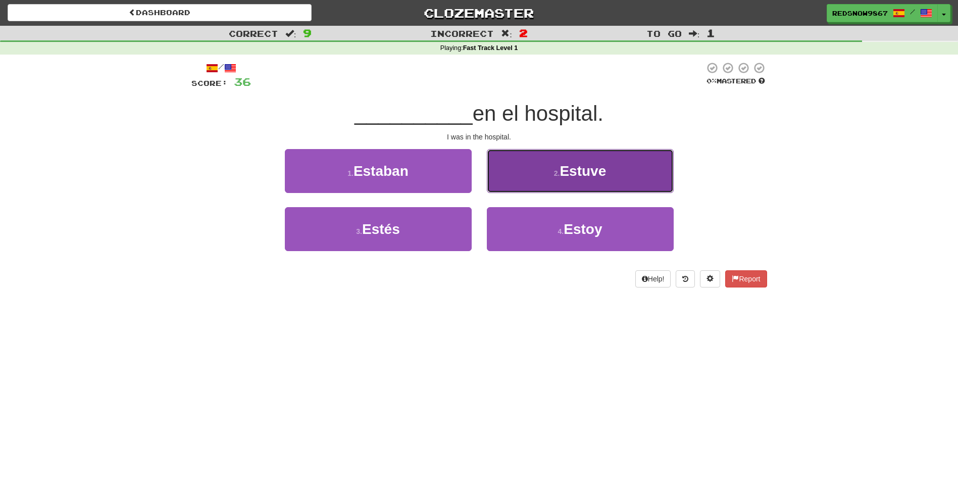
click at [535, 181] on button "2 . Estuve" at bounding box center [580, 171] width 187 height 44
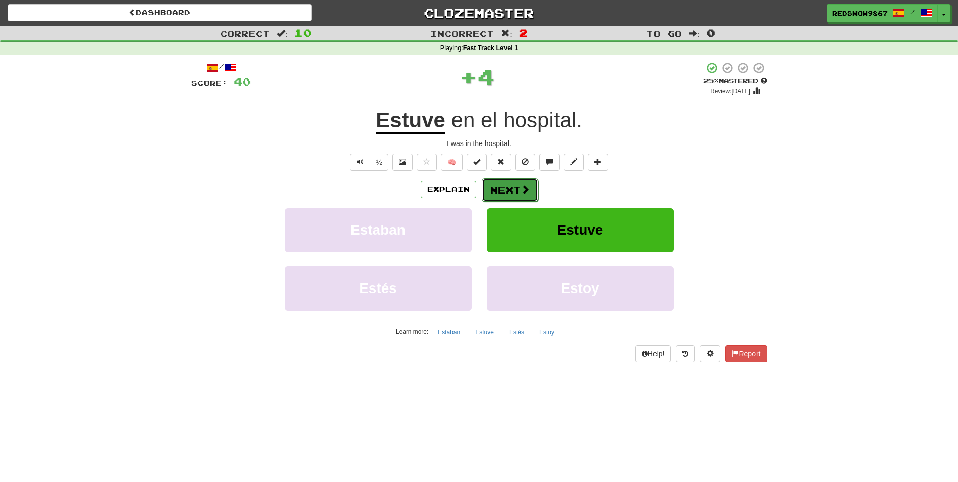
click at [531, 184] on button "Next" at bounding box center [510, 189] width 57 height 23
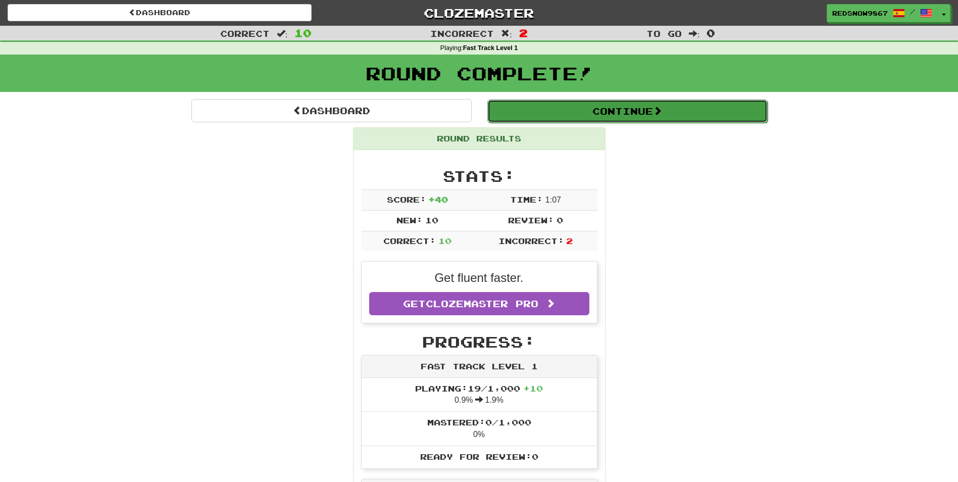
click at [644, 122] on button "Continue" at bounding box center [628, 111] width 280 height 23
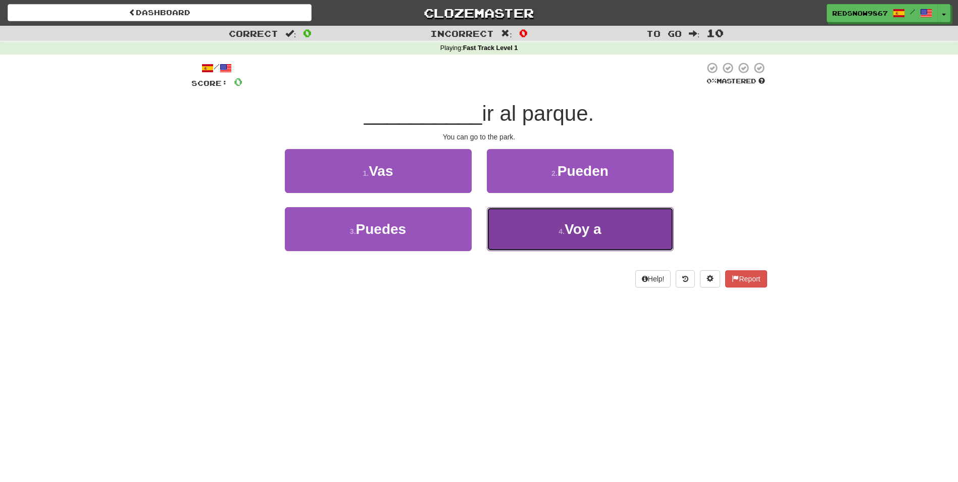
click at [510, 220] on button "4 . Voy a" at bounding box center [580, 229] width 187 height 44
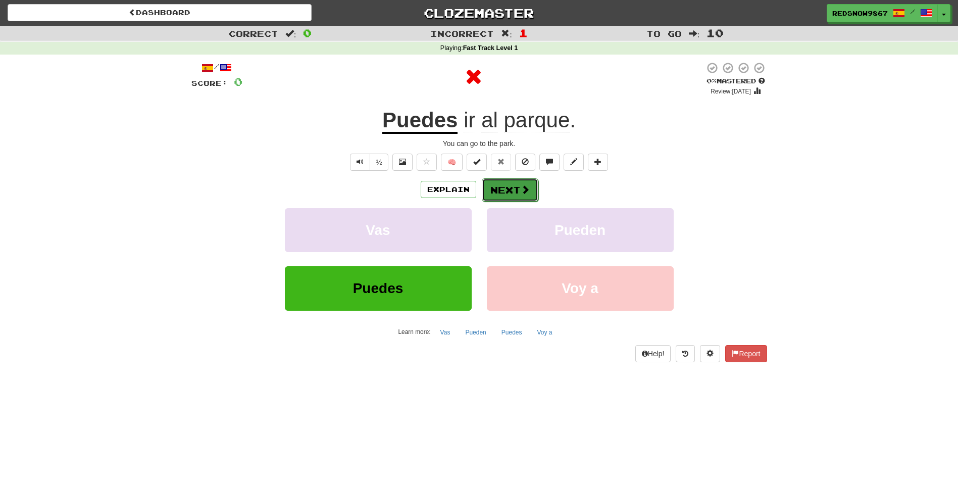
click at [511, 195] on button "Next" at bounding box center [510, 189] width 57 height 23
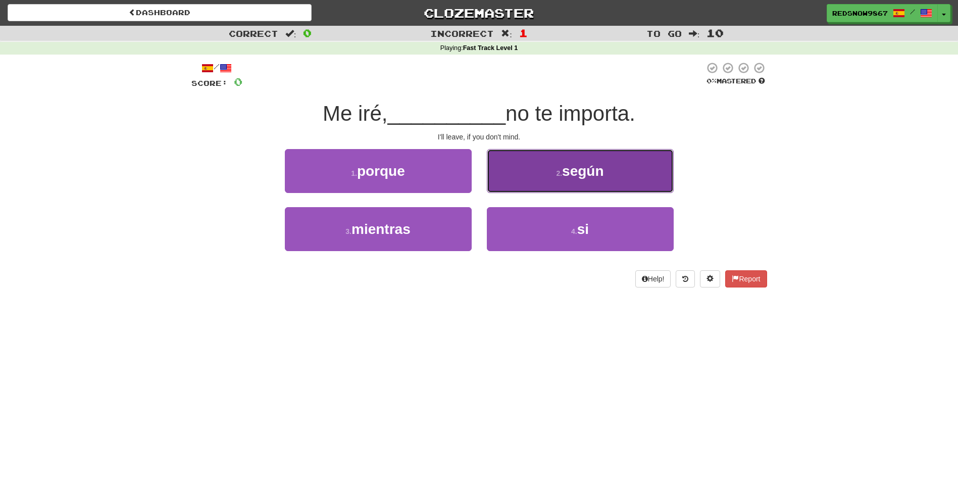
click at [512, 190] on button "2 . según" at bounding box center [580, 171] width 187 height 44
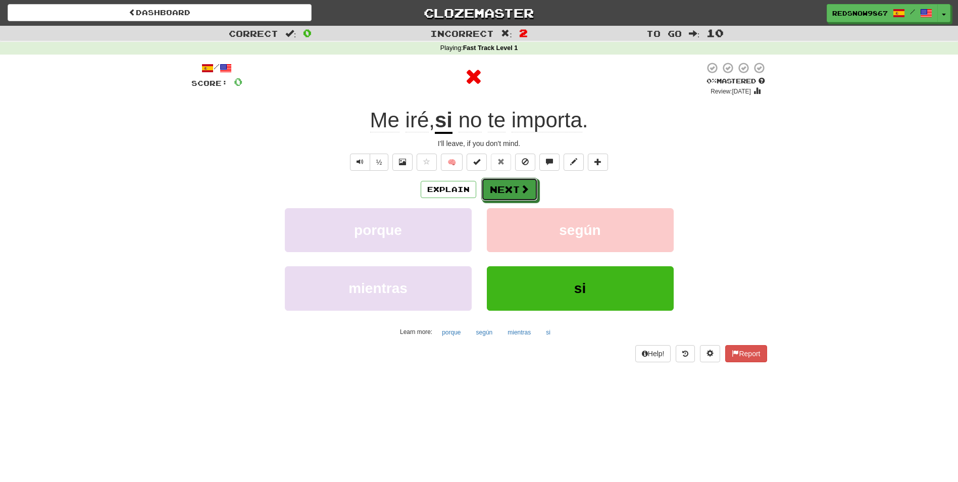
click at [512, 190] on button "Next" at bounding box center [509, 189] width 57 height 23
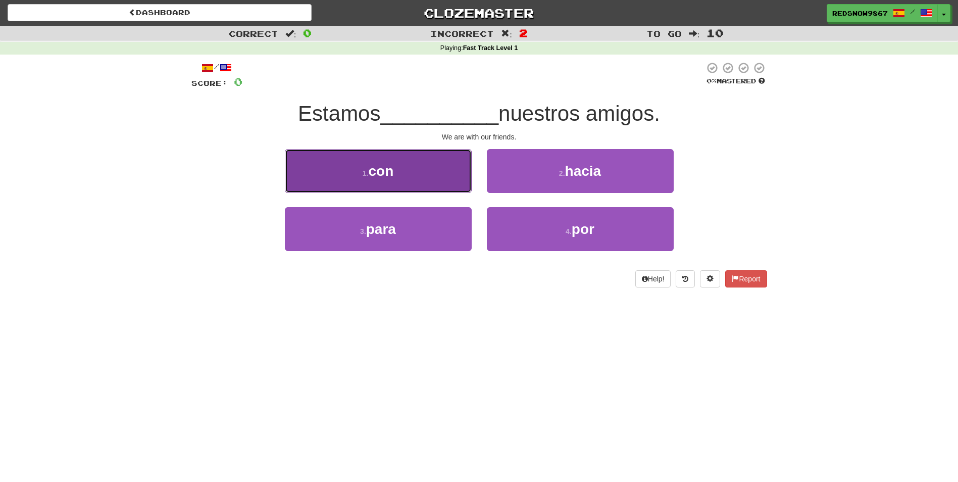
click at [455, 183] on button "1 . con" at bounding box center [378, 171] width 187 height 44
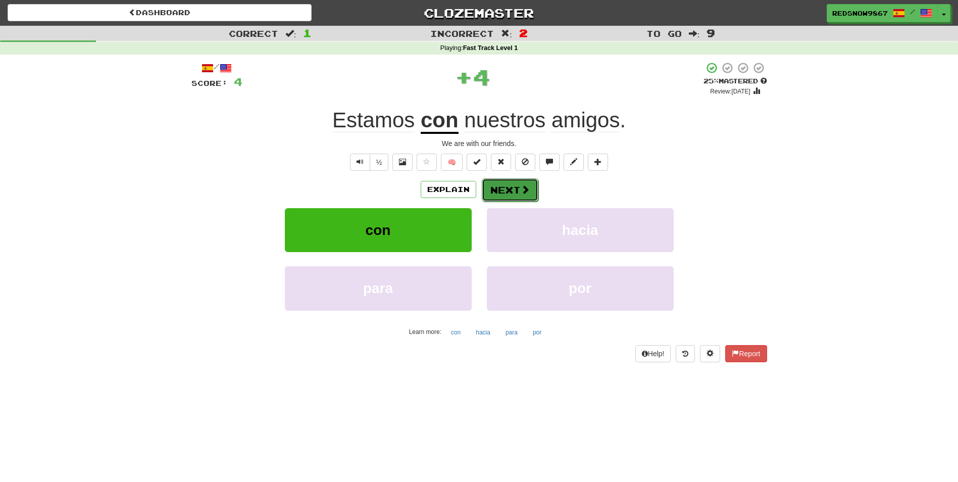
click at [498, 180] on button "Next" at bounding box center [510, 189] width 57 height 23
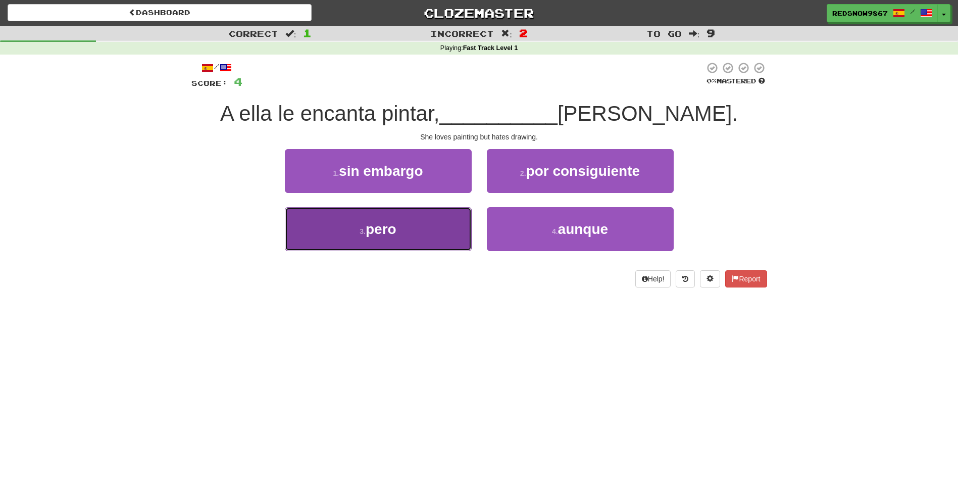
click at [452, 248] on button "3 . pero" at bounding box center [378, 229] width 187 height 44
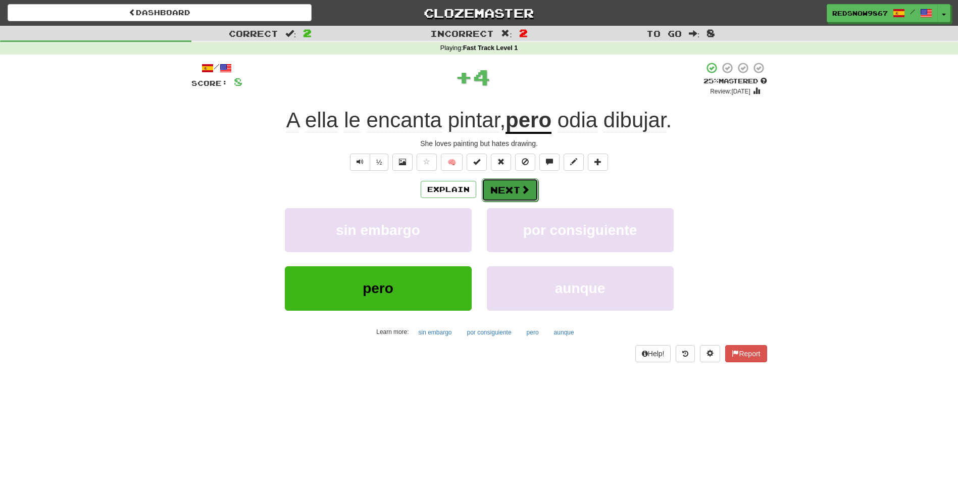
click at [535, 190] on button "Next" at bounding box center [510, 189] width 57 height 23
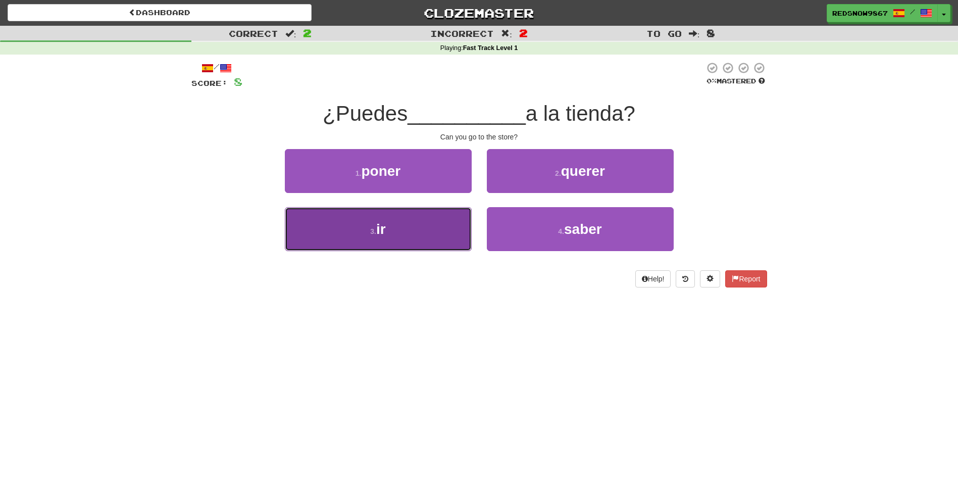
click at [454, 231] on button "3 . ir" at bounding box center [378, 229] width 187 height 44
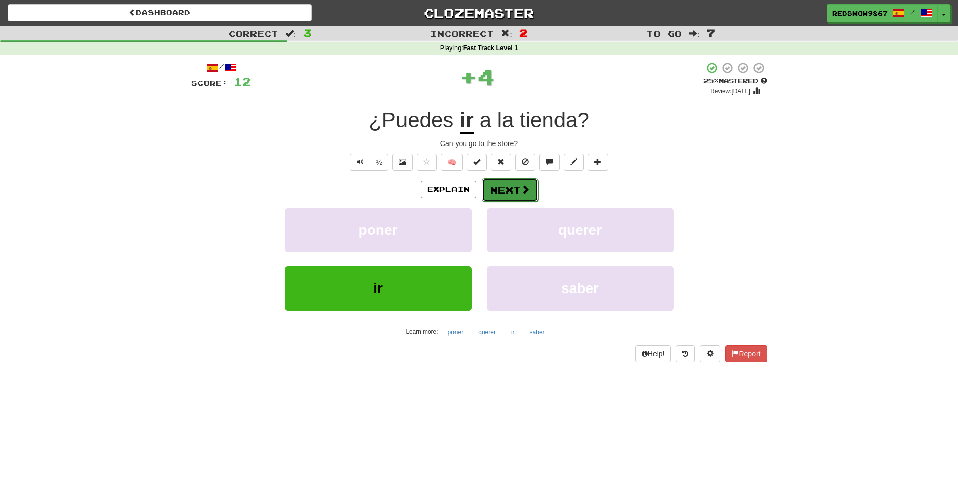
click at [517, 192] on button "Next" at bounding box center [510, 189] width 57 height 23
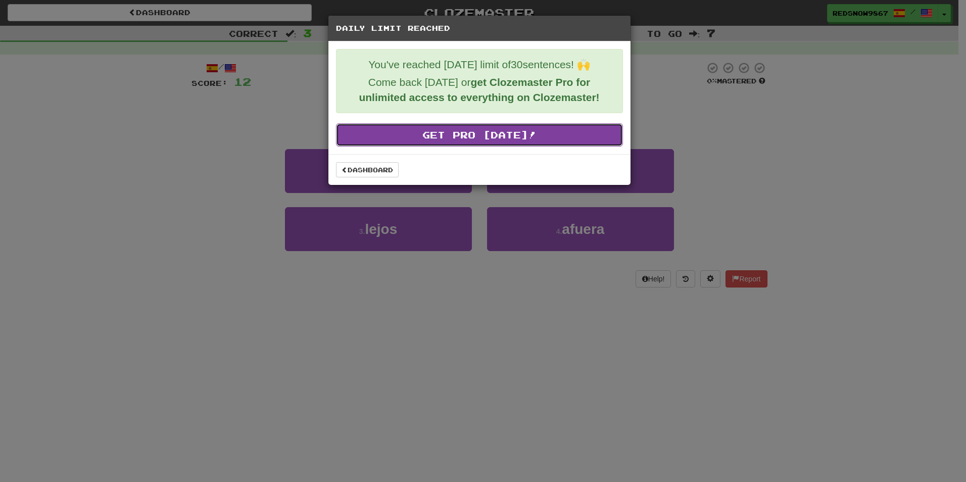
click at [483, 136] on link "Get Pro [DATE]!" at bounding box center [479, 134] width 287 height 23
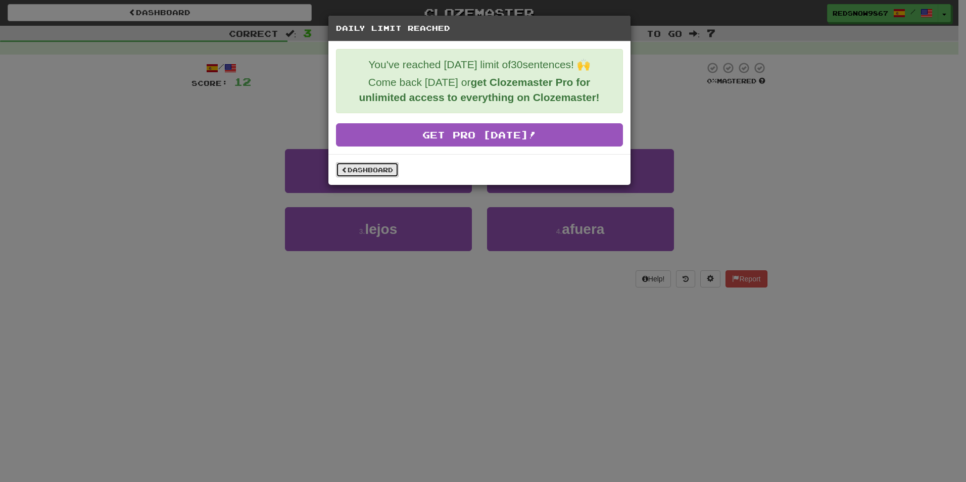
click at [373, 173] on link "Dashboard" at bounding box center [367, 169] width 63 height 15
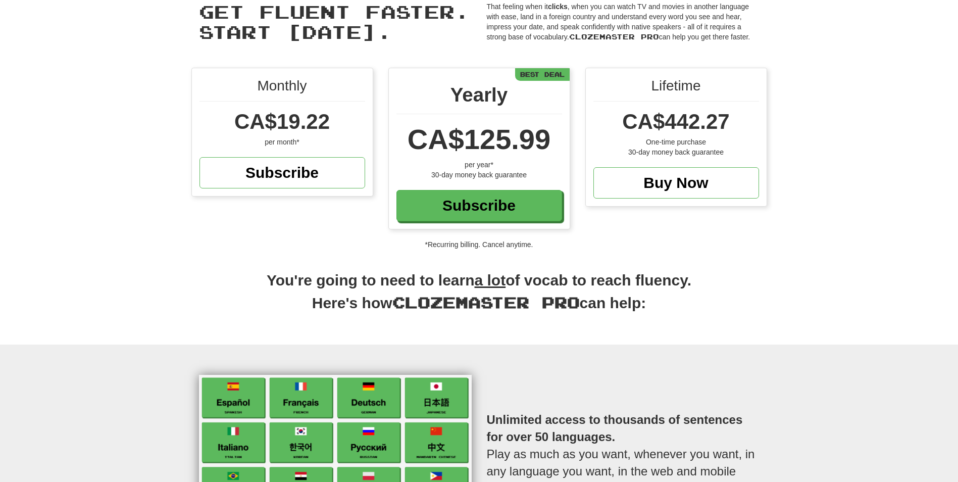
scroll to position [51, 0]
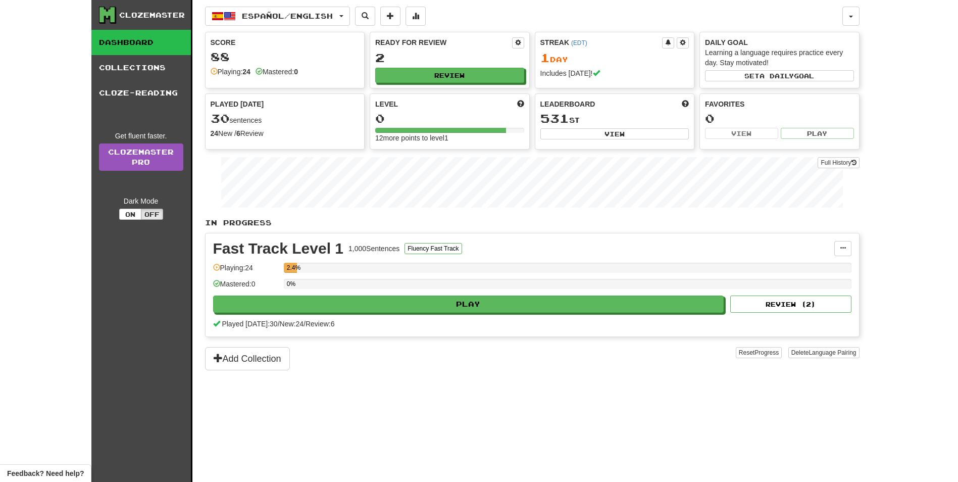
click at [488, 83] on div "Ready for Review 2 Review" at bounding box center [449, 60] width 159 height 56
click at [490, 79] on button "Review" at bounding box center [450, 75] width 149 height 15
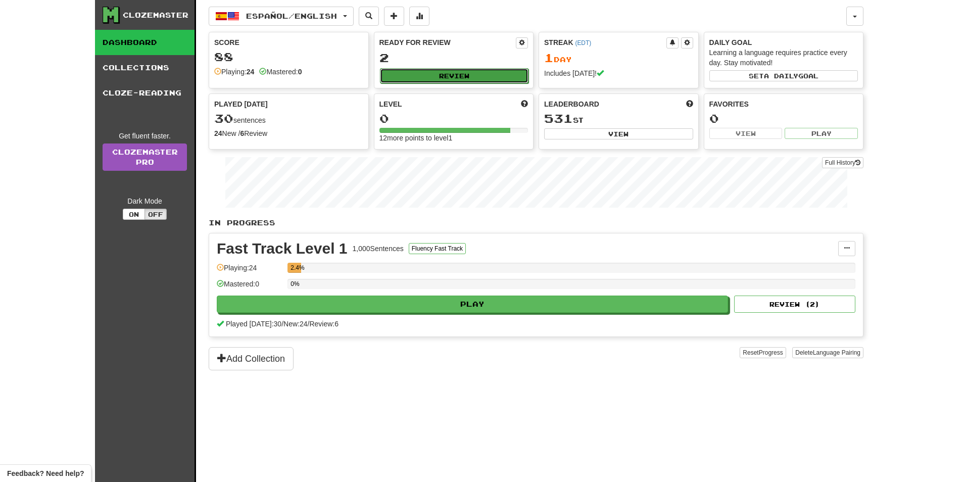
select select "**"
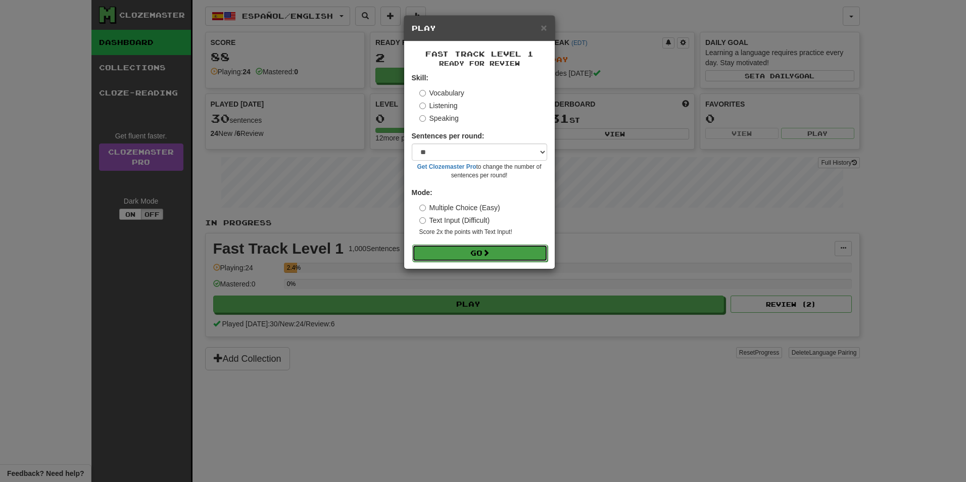
click at [470, 249] on button "Go" at bounding box center [479, 253] width 135 height 17
click at [898, 191] on div "× Play Fast Track Level 1 Ready for Review Skill: Vocabulary Listening Speaking…" at bounding box center [483, 241] width 966 height 482
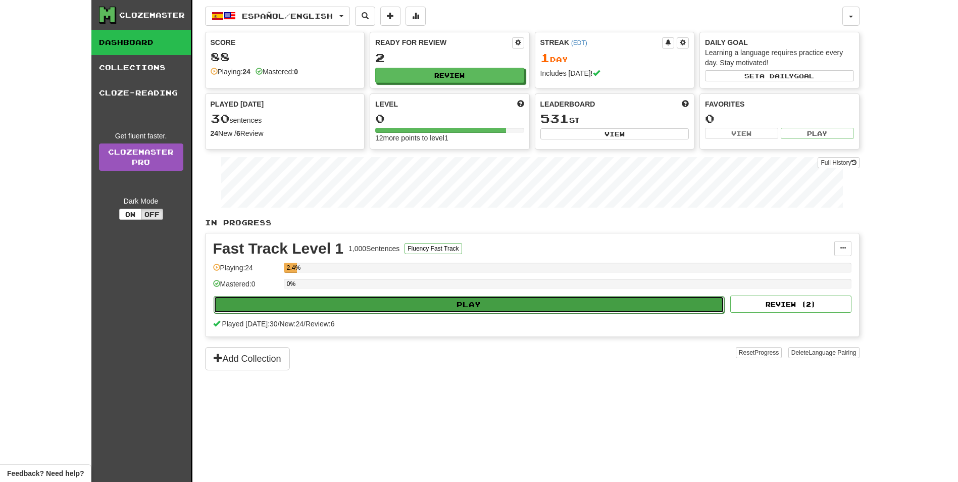
click at [579, 298] on button "Play" at bounding box center [469, 304] width 511 height 17
select select "**"
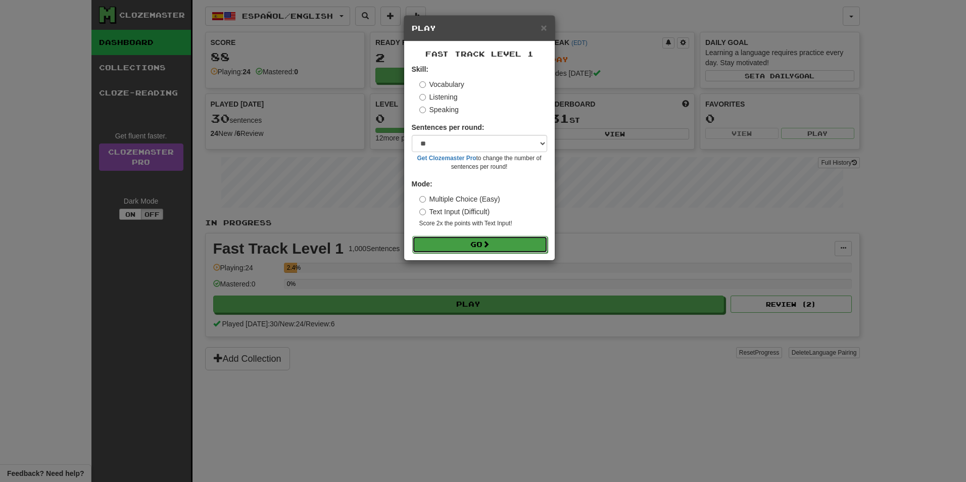
click at [468, 236] on button "Go" at bounding box center [479, 244] width 135 height 17
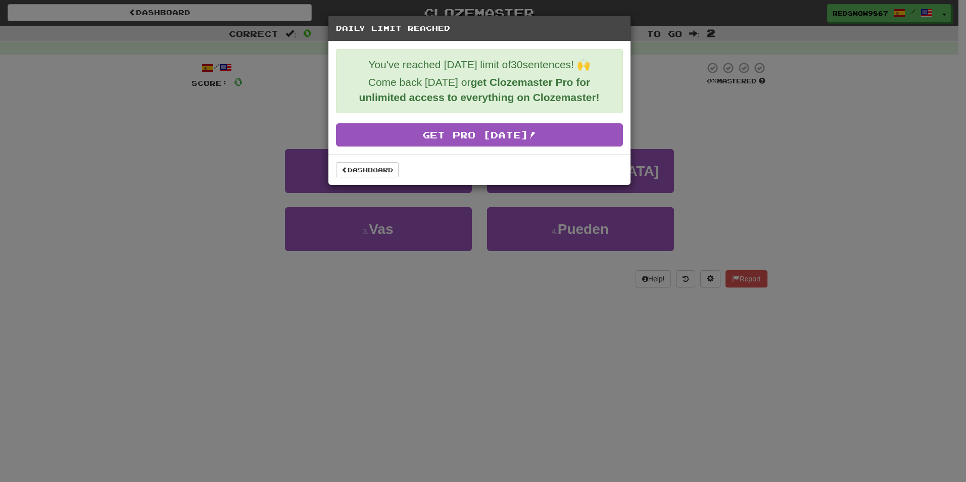
click at [759, 136] on div "Daily Limit Reached You've reached [DATE] limit of 30 sentences! 🙌 Come back [D…" at bounding box center [483, 241] width 966 height 482
